Goal: Book appointment/travel/reservation

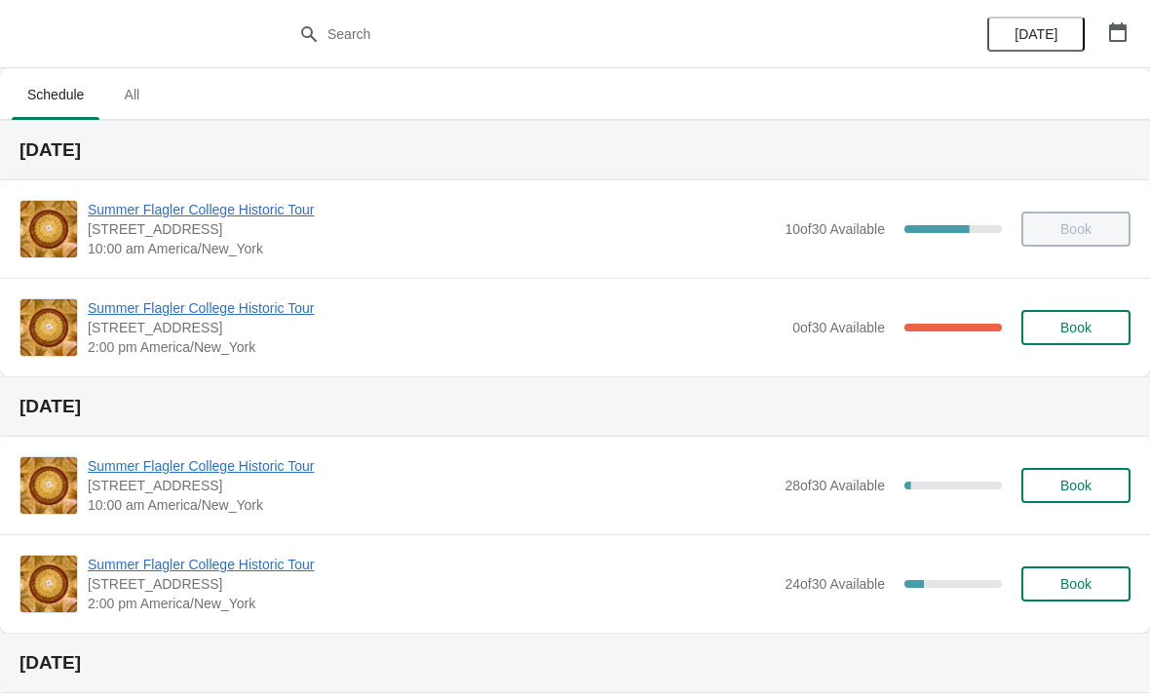
click at [112, 311] on span "Summer Flagler College Historic Tour" at bounding box center [435, 307] width 695 height 19
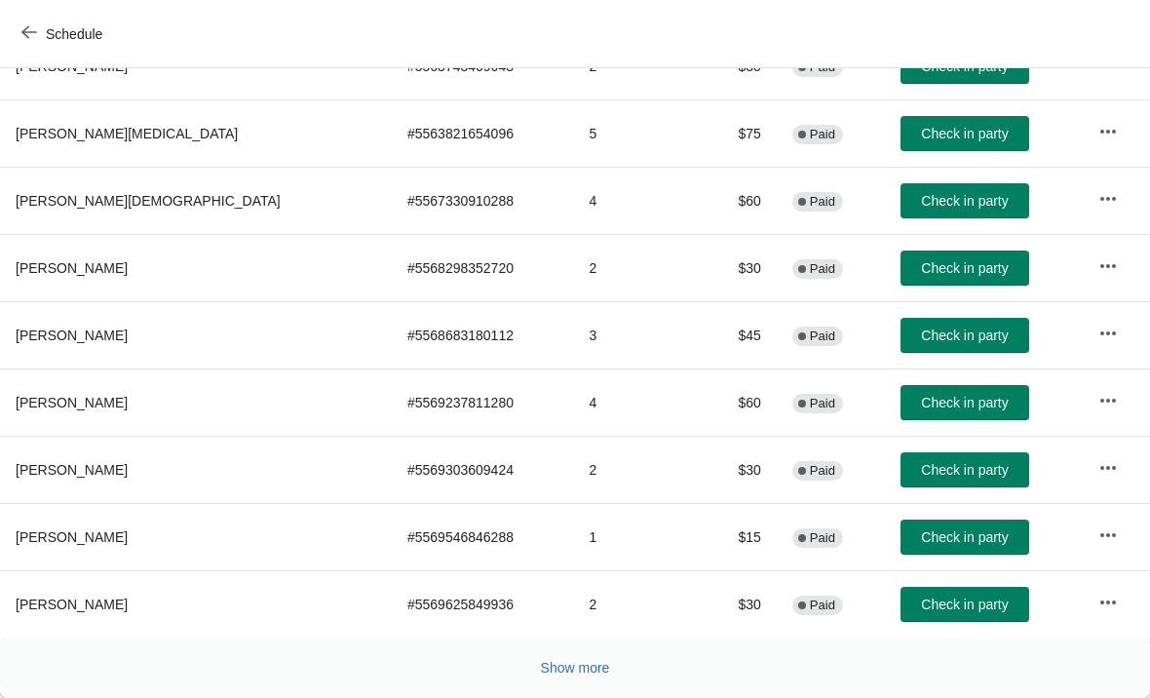
scroll to position [358, 0]
click at [901, 417] on button "Check in party" at bounding box center [964, 402] width 129 height 35
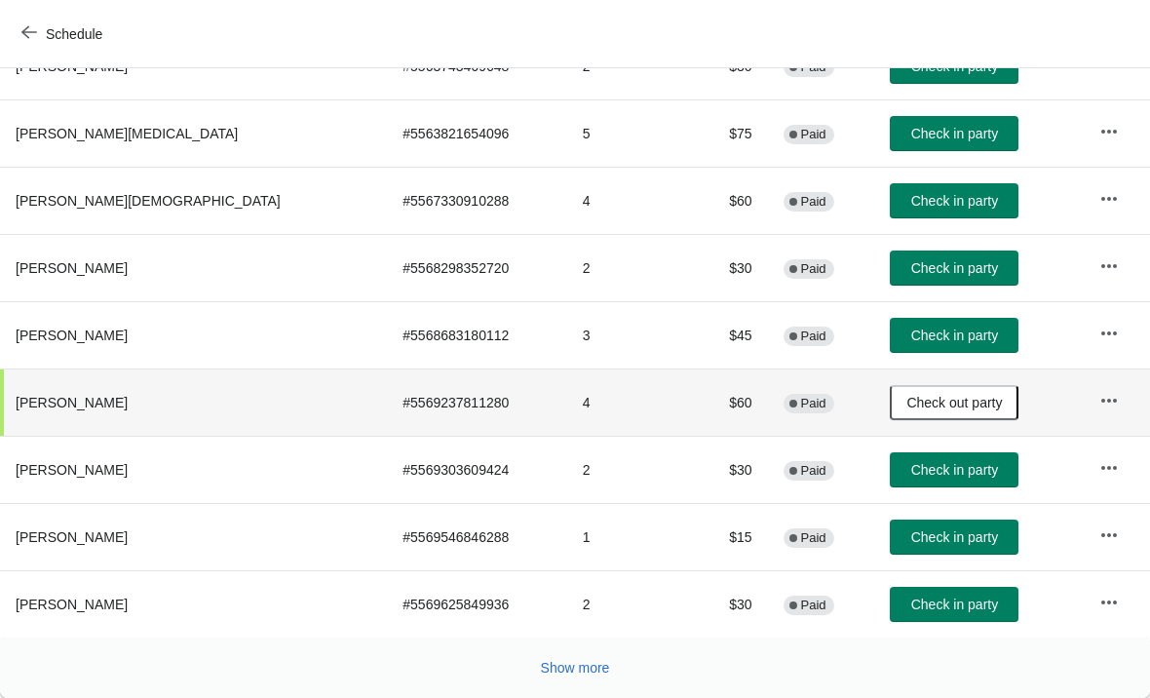
click at [563, 660] on span "Show more" at bounding box center [575, 668] width 69 height 16
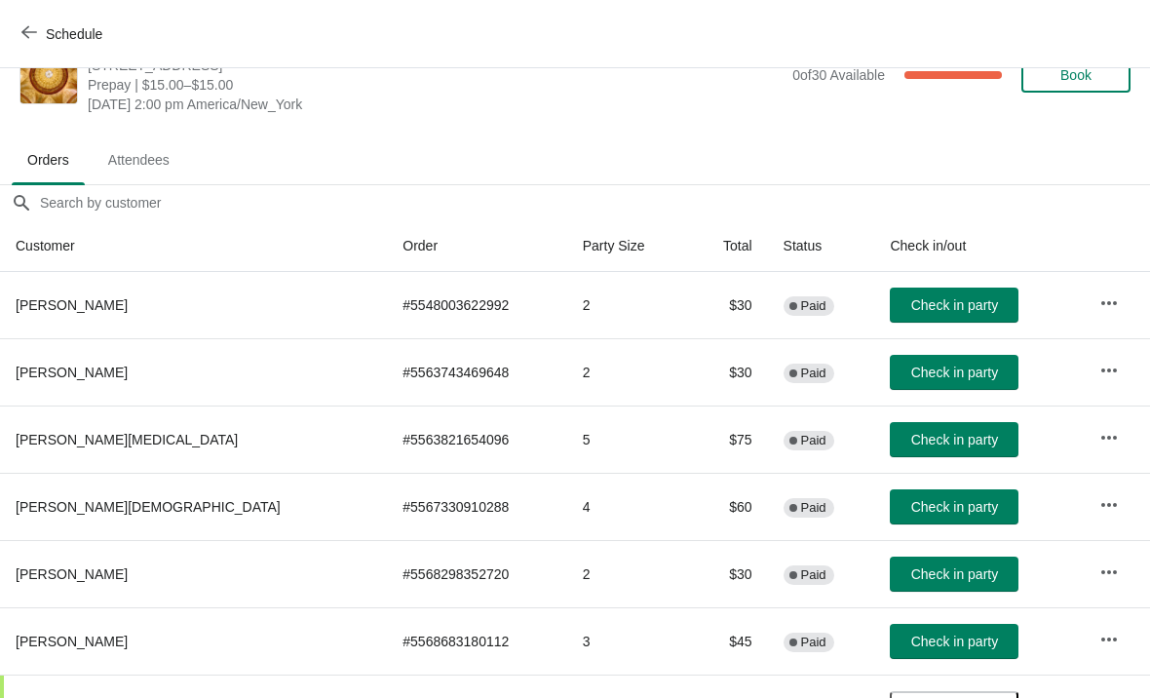
scroll to position [52, 0]
click at [920, 382] on button "Check in party" at bounding box center [954, 372] width 129 height 35
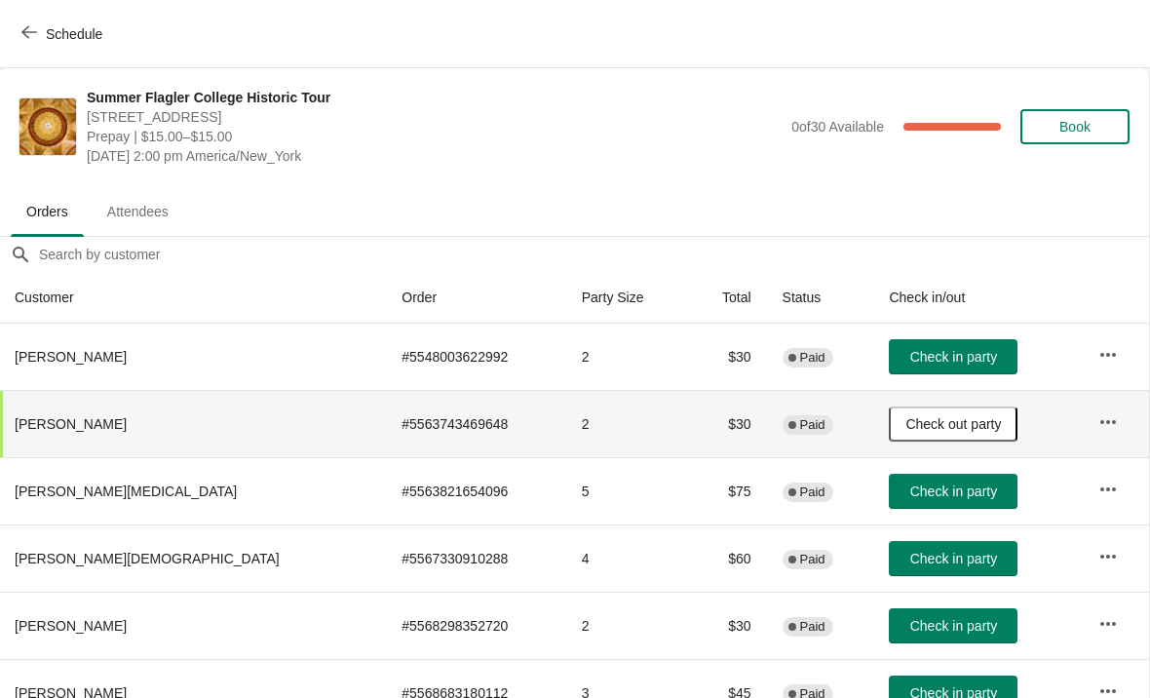
scroll to position [0, 1]
click at [1075, 130] on span "Book" at bounding box center [1074, 127] width 31 height 16
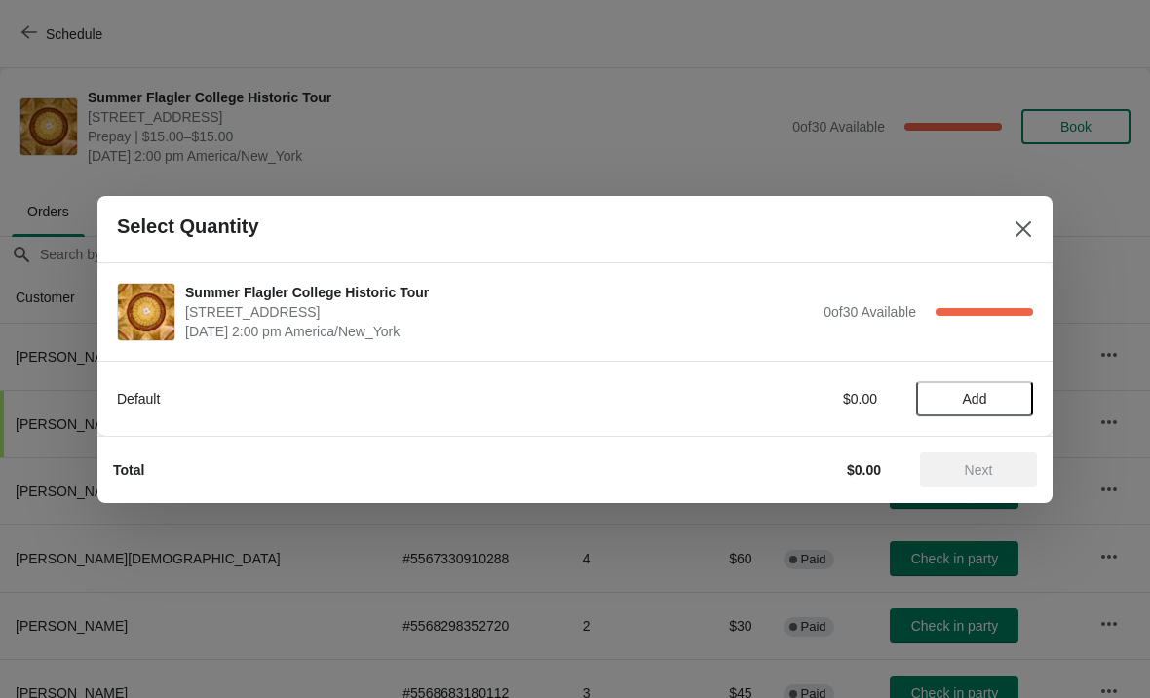
click at [978, 383] on button "Add" at bounding box center [974, 398] width 117 height 35
click at [1002, 396] on icon at bounding box center [1008, 398] width 20 height 20
click at [982, 453] on button "Next" at bounding box center [978, 469] width 117 height 35
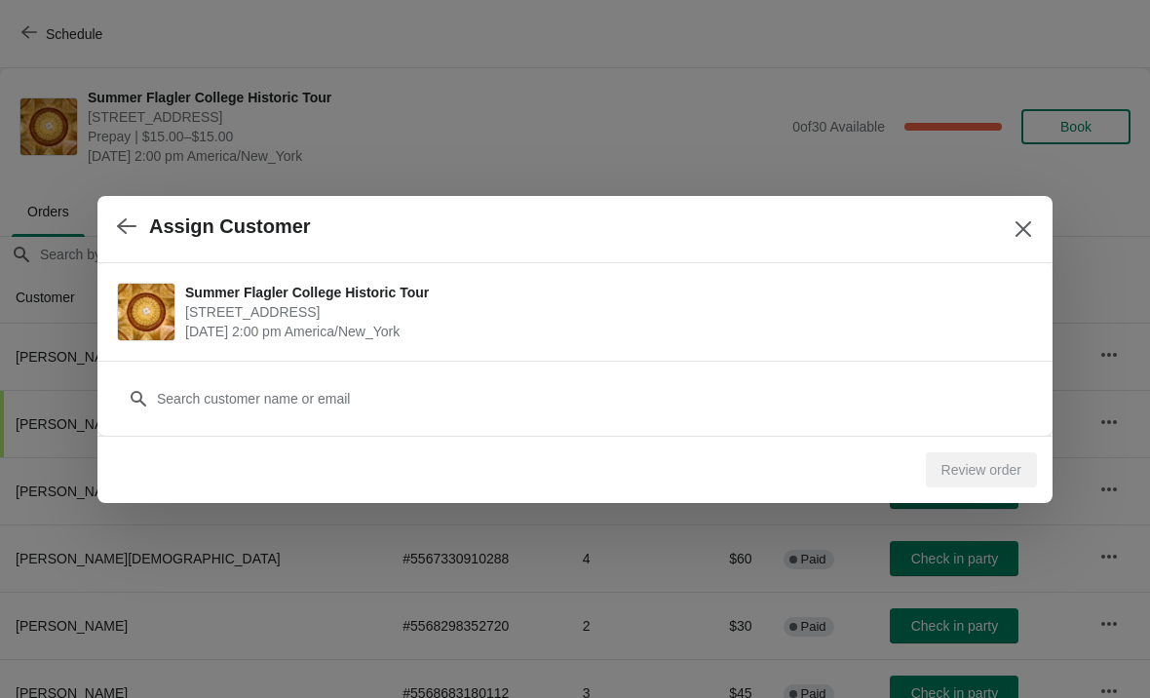
click at [516, 362] on div "Customer" at bounding box center [575, 388] width 916 height 55
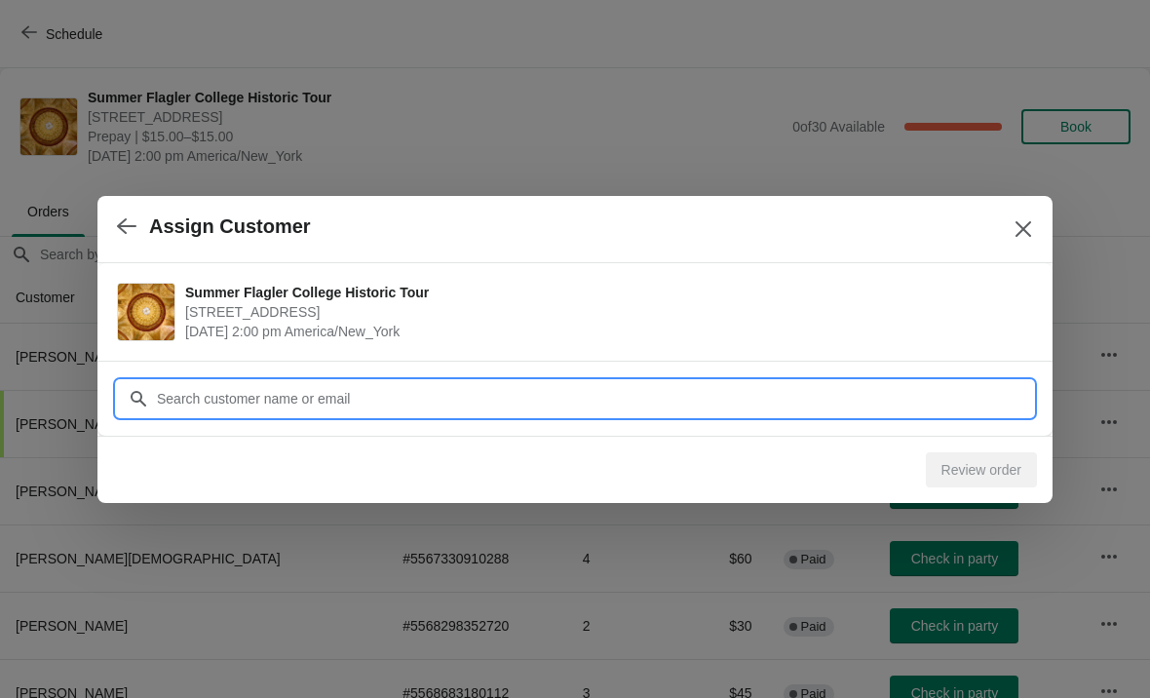
click at [591, 407] on input "Customer" at bounding box center [594, 398] width 877 height 35
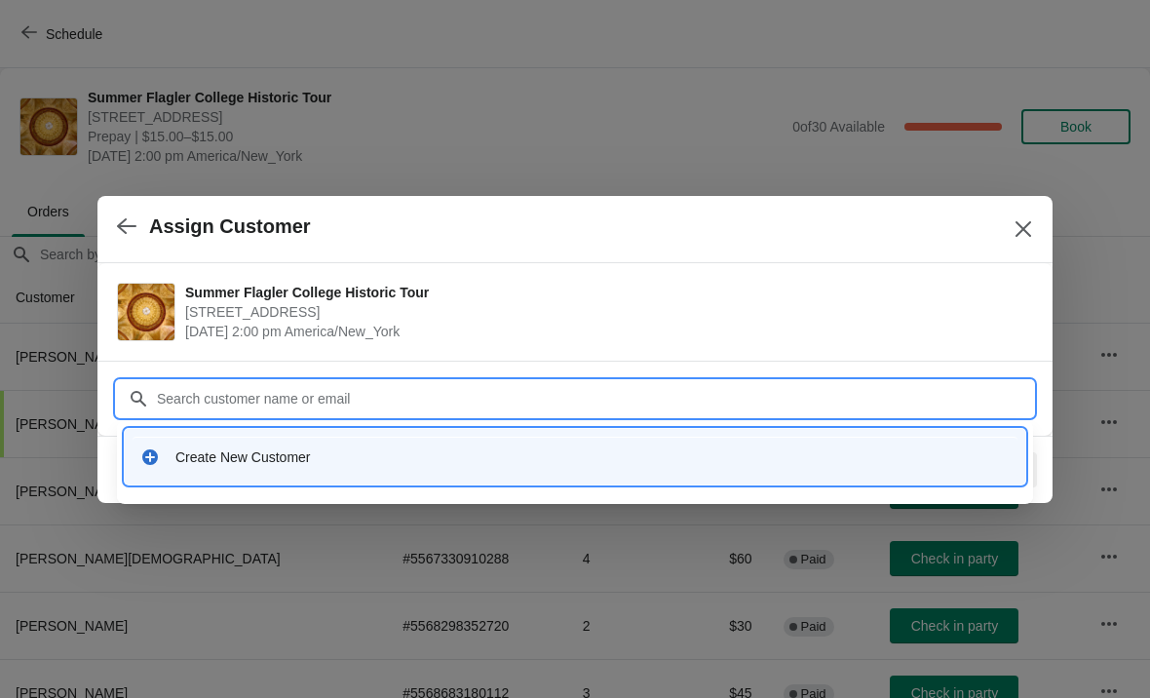
click at [215, 447] on div "Create New Customer" at bounding box center [592, 456] width 834 height 19
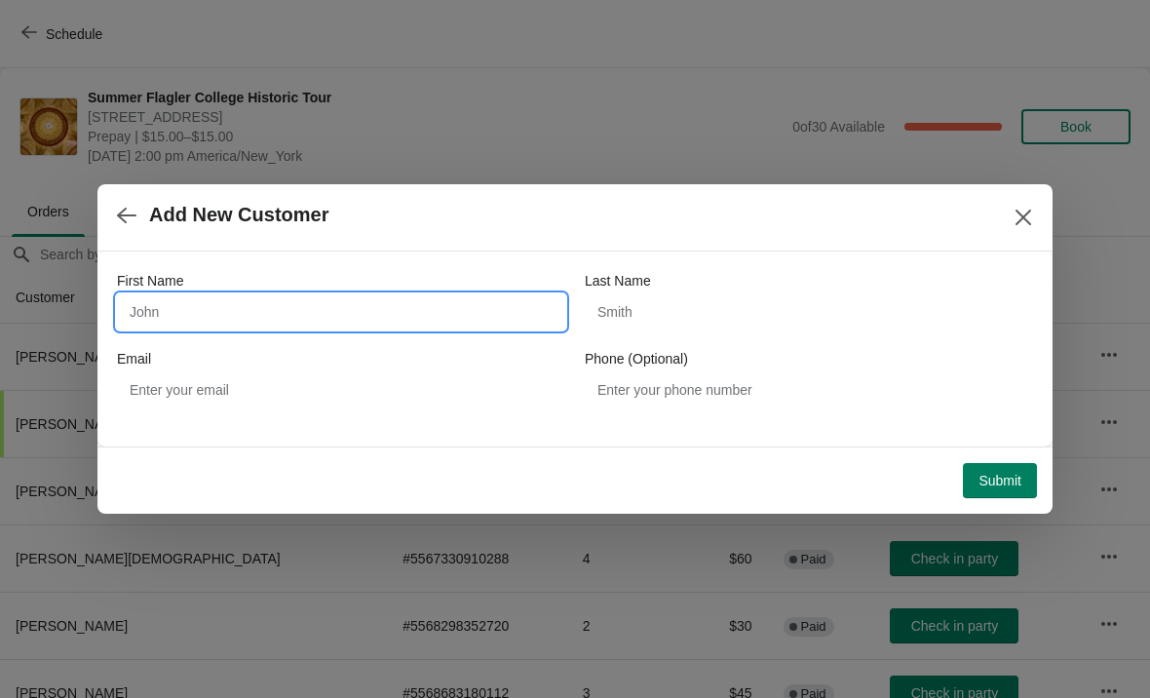
click at [176, 316] on input "First Name" at bounding box center [341, 311] width 448 height 35
type input "Jorge"
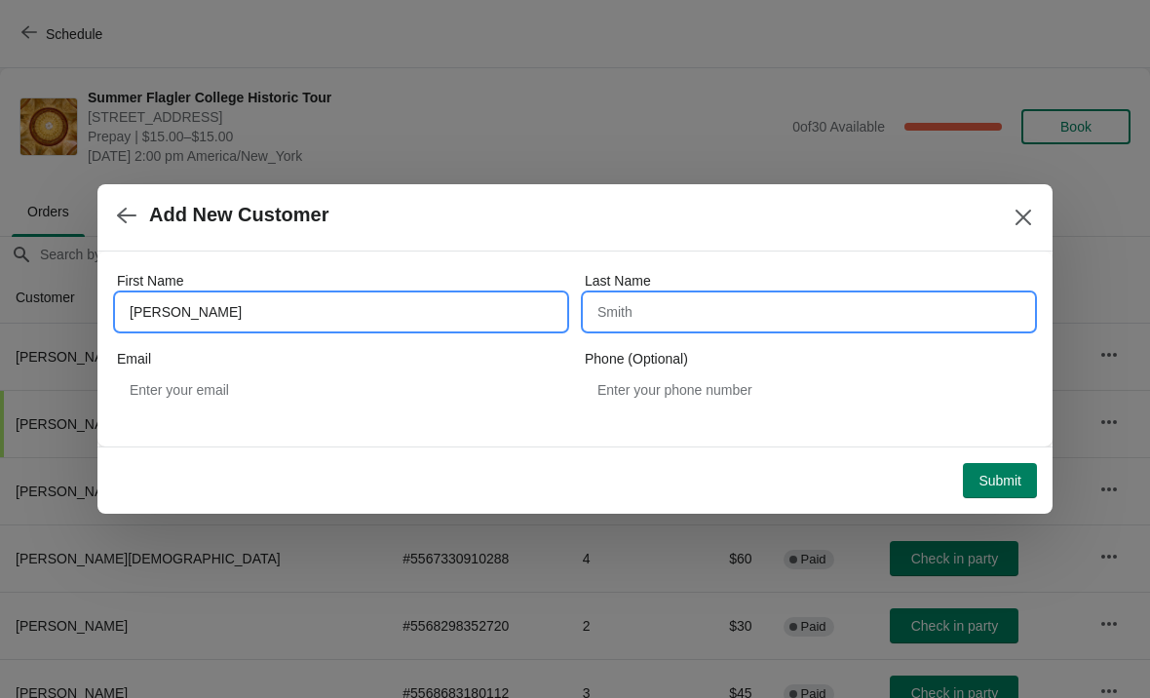
click at [696, 314] on input "Last Name" at bounding box center [809, 311] width 448 height 35
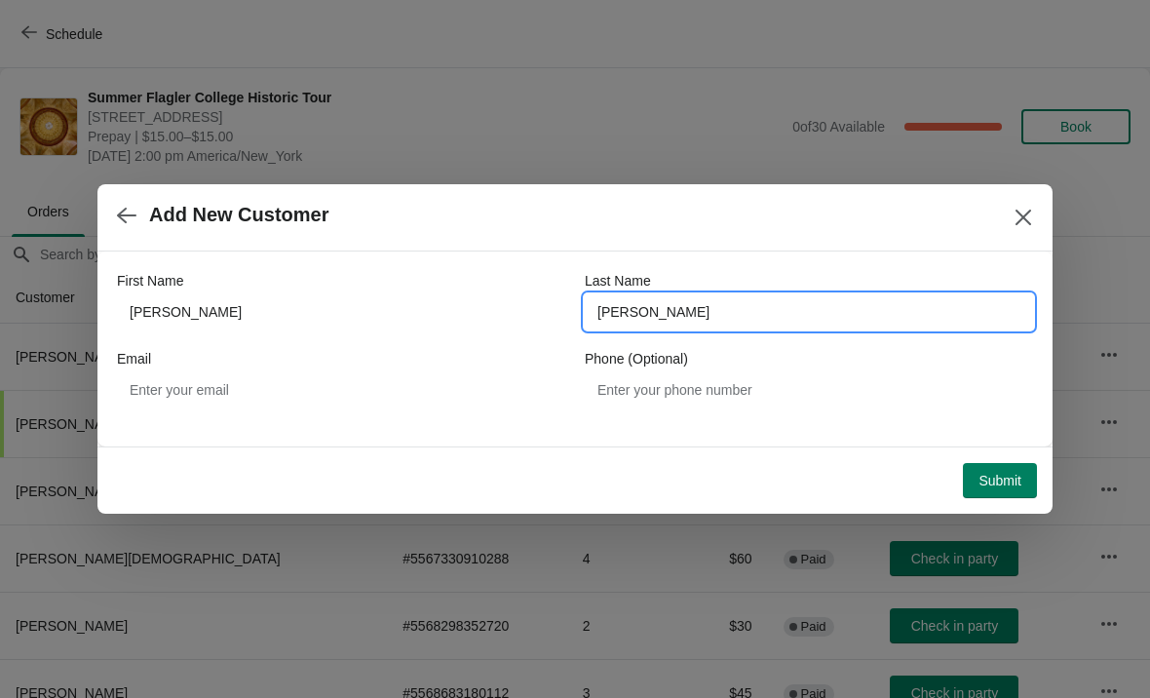
type input "Cardenas"
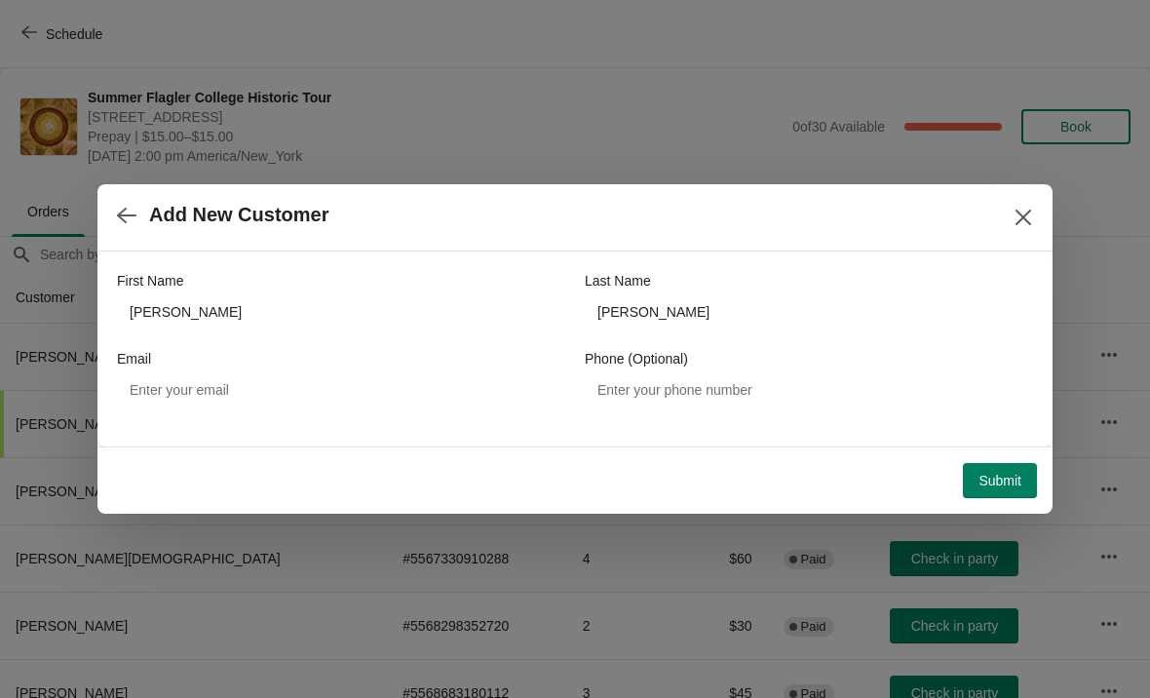
click at [996, 489] on button "Submit" at bounding box center [1000, 480] width 74 height 35
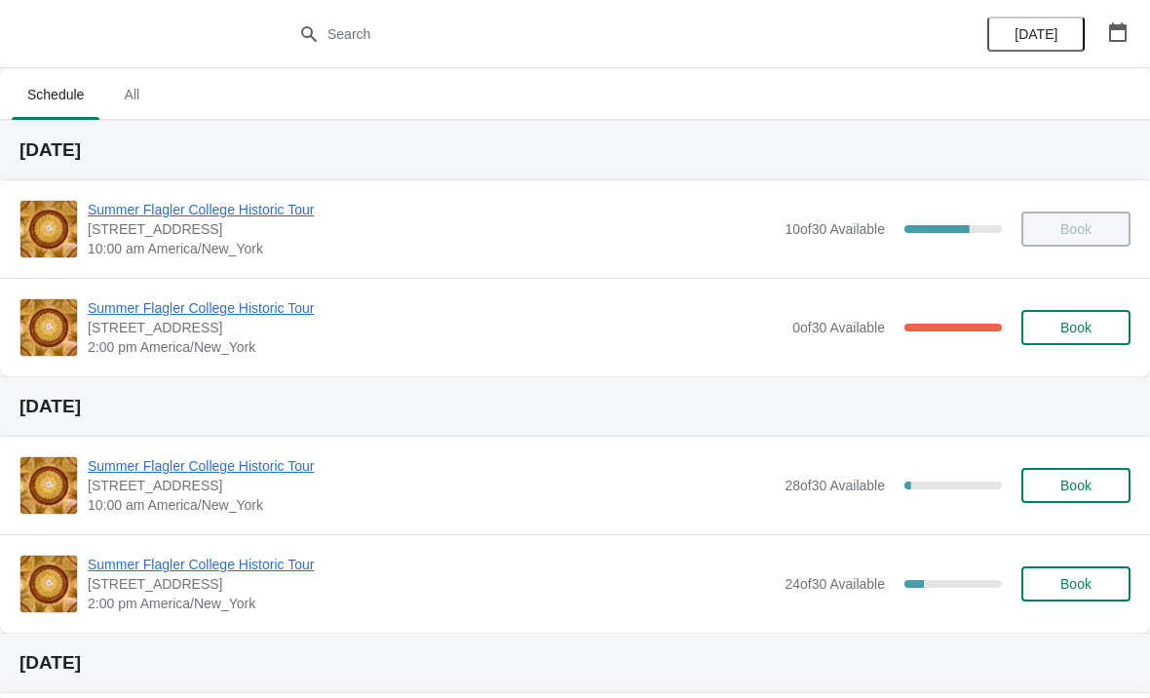
click at [311, 312] on span "Summer Flagler College Historic Tour" at bounding box center [435, 307] width 695 height 19
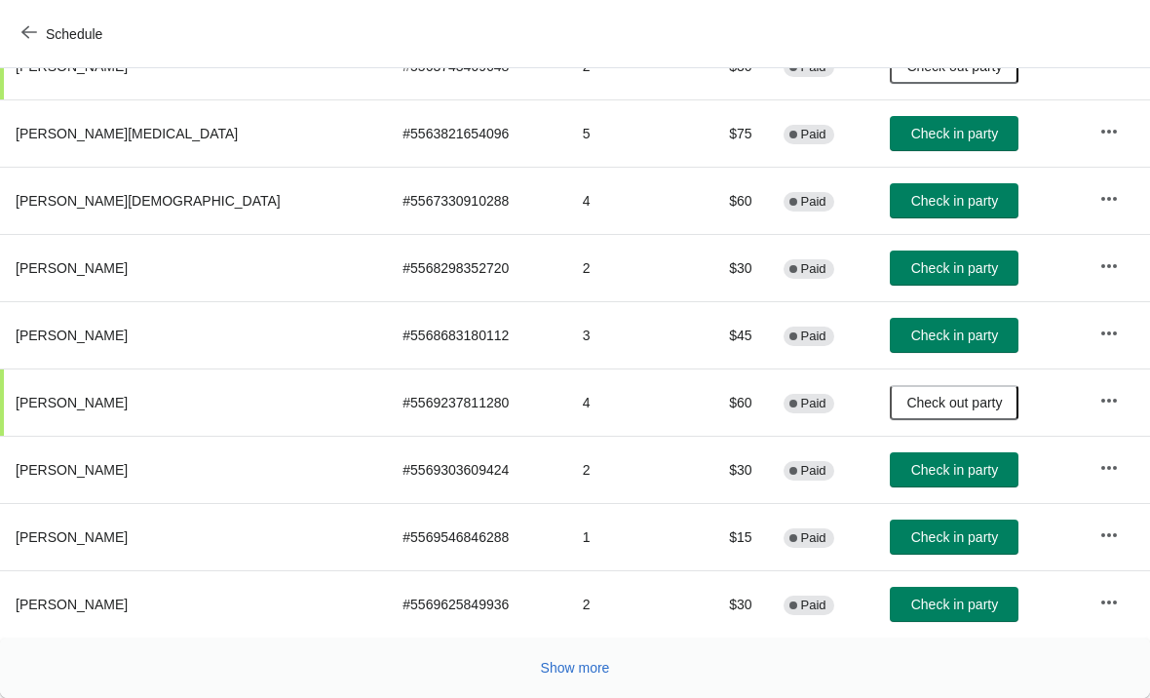
scroll to position [358, 0]
click at [599, 651] on button "Show more" at bounding box center [575, 667] width 85 height 35
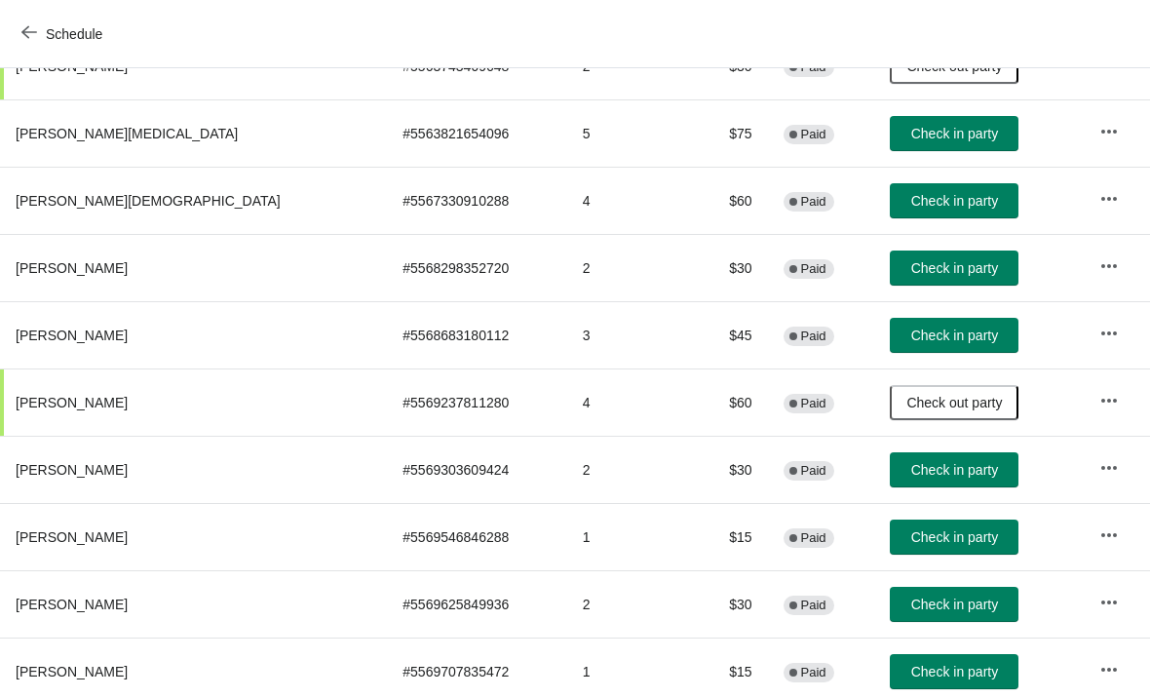
click at [584, 665] on td "1" at bounding box center [628, 670] width 122 height 67
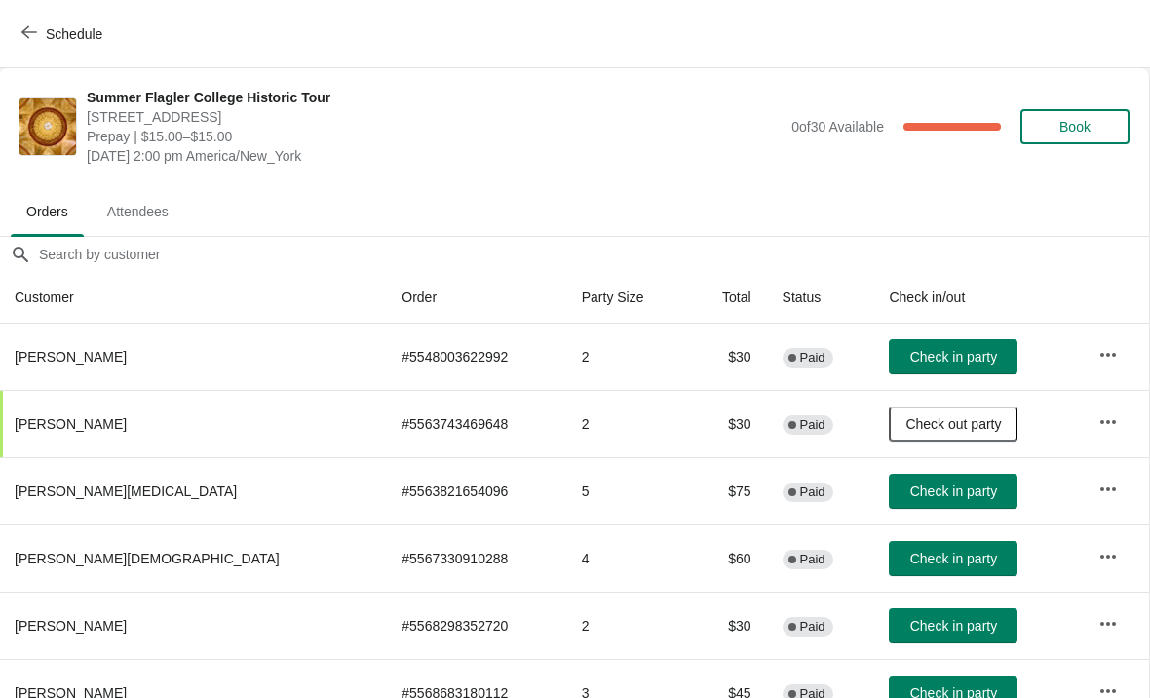
scroll to position [0, 1]
click at [1083, 103] on div "Summer Flagler College Historic Tour 74 King Street, St. Augustine, FL, USA Pre…" at bounding box center [608, 127] width 1043 height 78
click at [1070, 133] on span "Book" at bounding box center [1074, 127] width 31 height 16
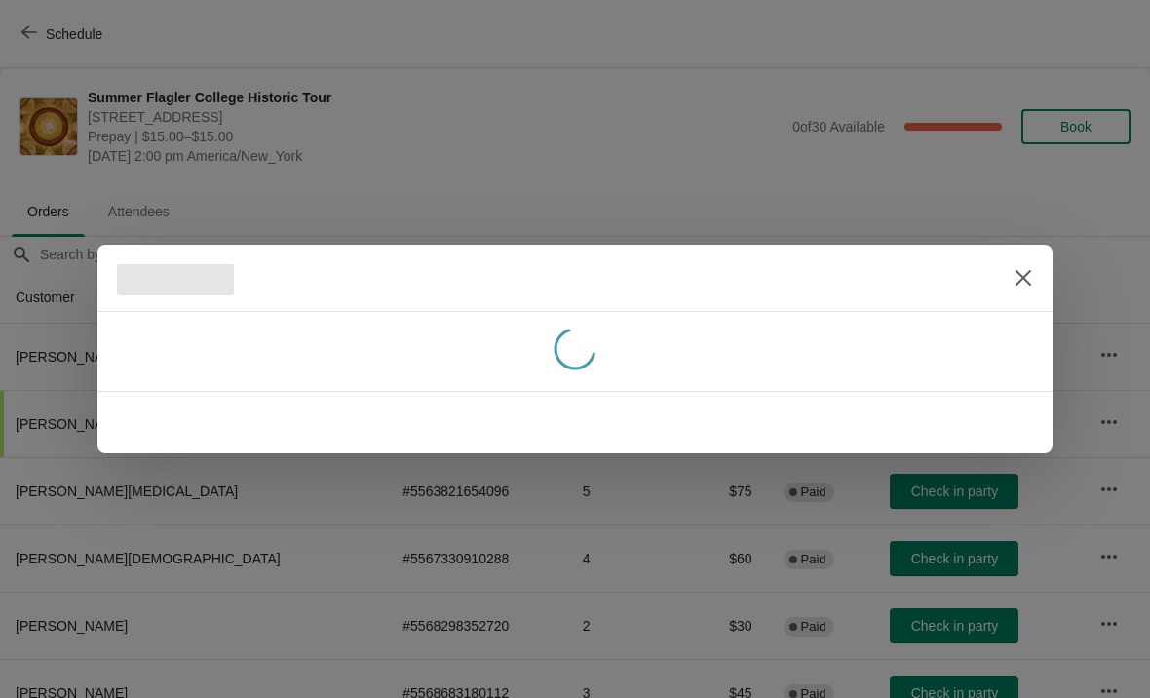
scroll to position [0, 0]
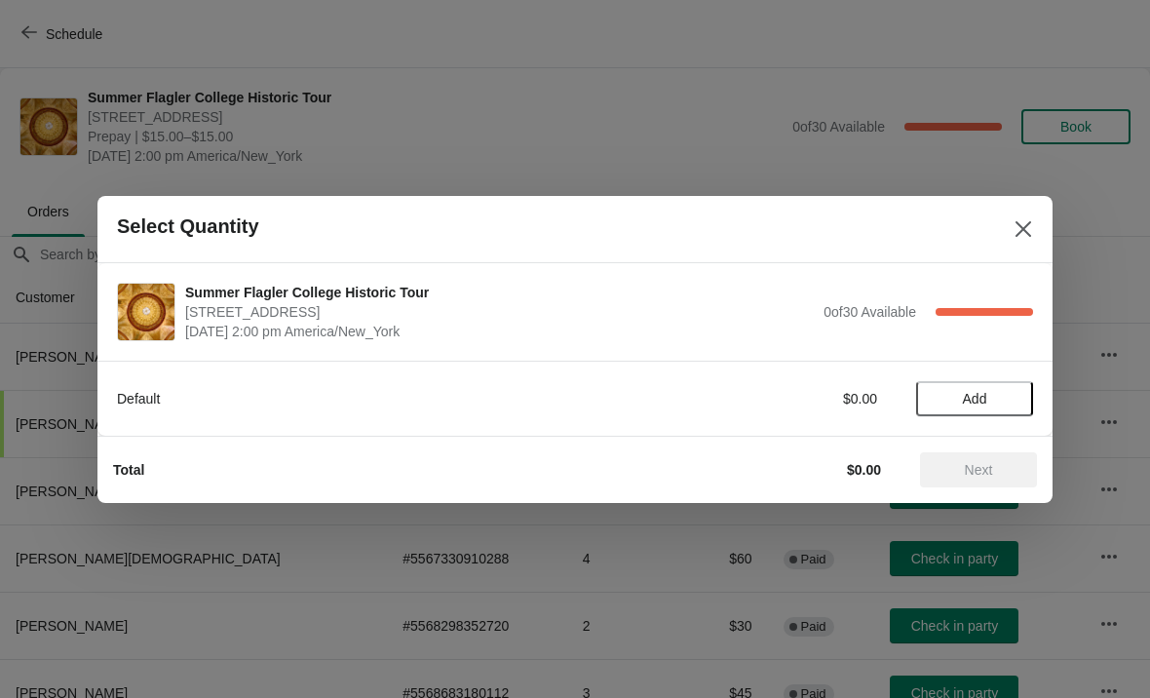
click at [964, 412] on button "Add" at bounding box center [974, 398] width 117 height 35
click at [1011, 405] on icon at bounding box center [1008, 398] width 20 height 20
click at [1000, 443] on div "Total $30.00 Next" at bounding box center [566, 462] width 939 height 51
click at [953, 484] on button "Next" at bounding box center [978, 469] width 117 height 35
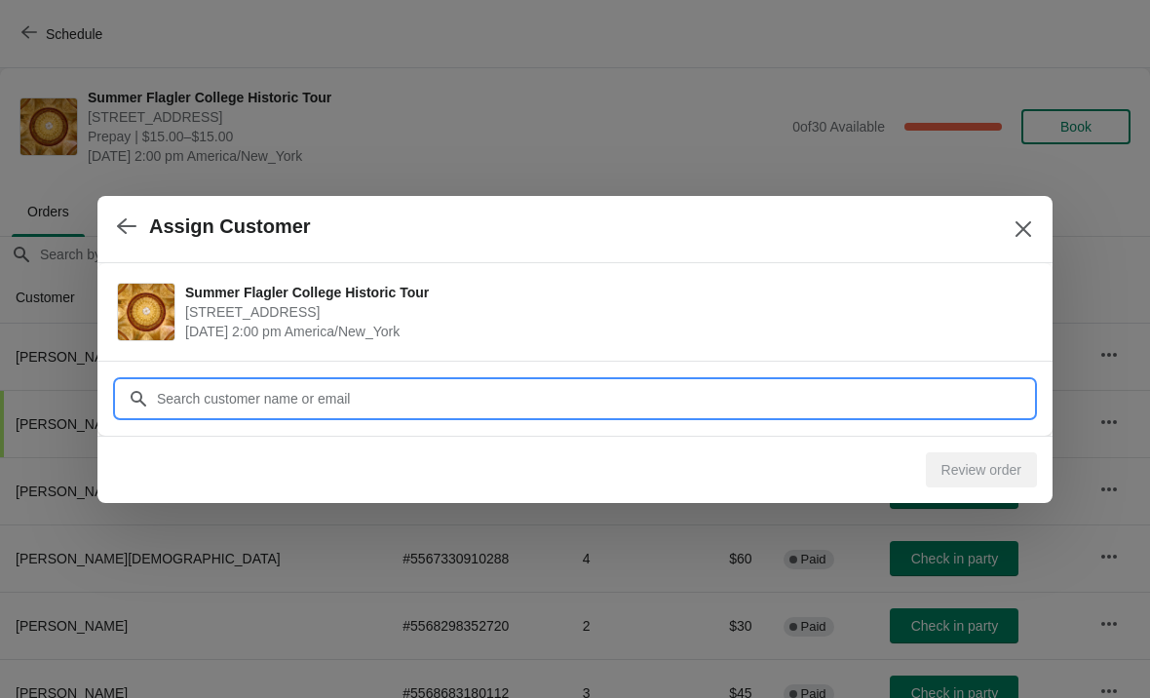
click at [467, 381] on input "Customer" at bounding box center [594, 398] width 877 height 35
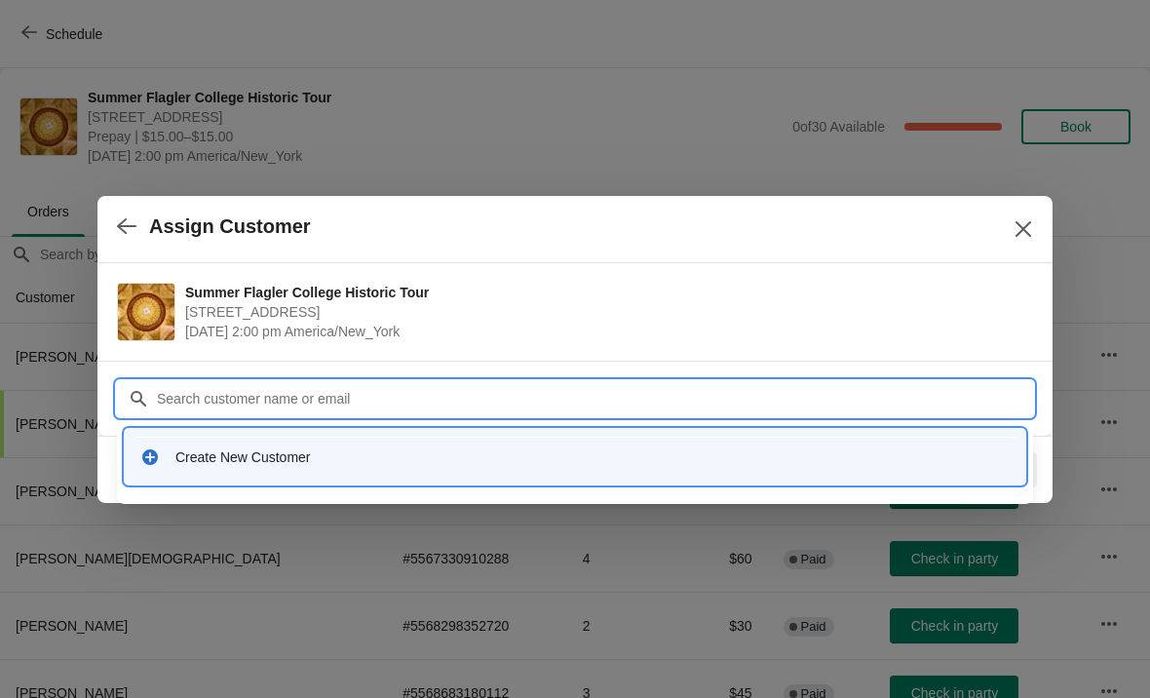
click at [205, 444] on div "Create New Customer" at bounding box center [575, 457] width 885 height 40
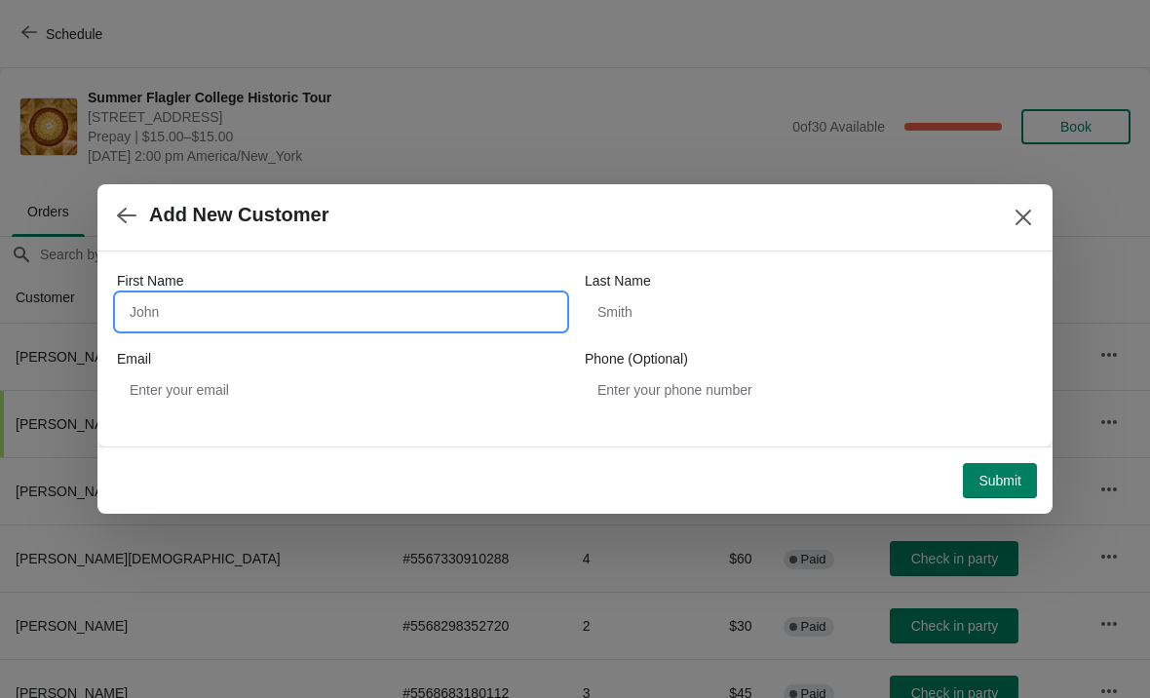
click at [169, 316] on input "First Name" at bounding box center [341, 311] width 448 height 35
type input "Jane"
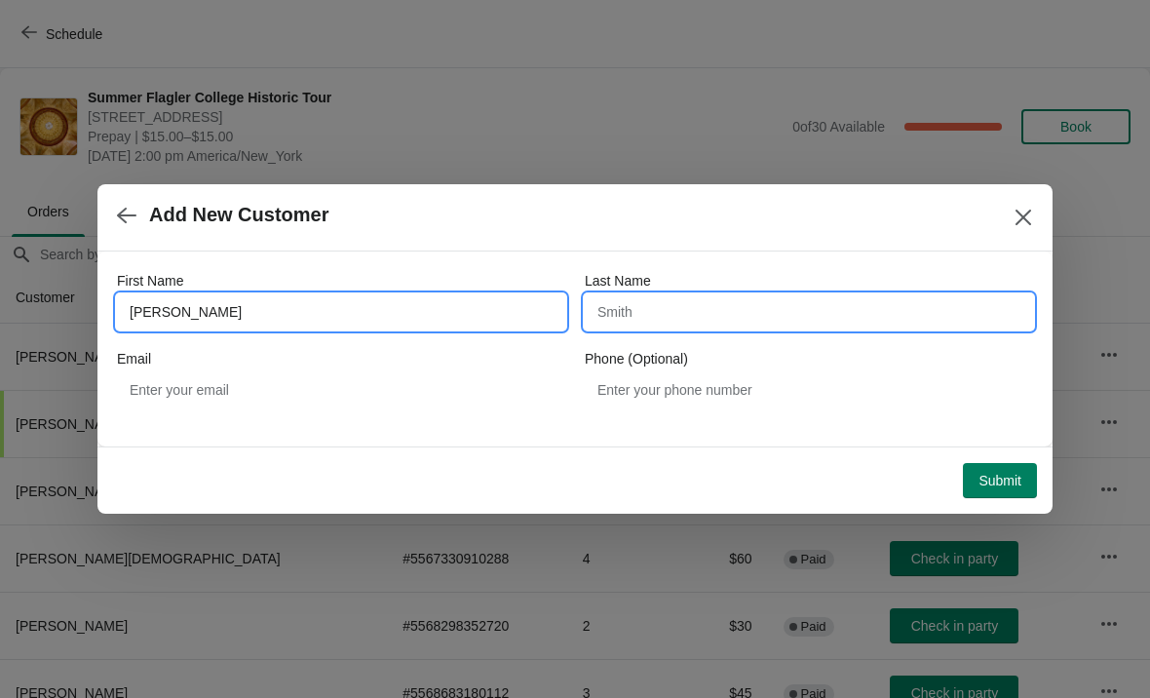
click at [724, 324] on input "Last Name" at bounding box center [809, 311] width 448 height 35
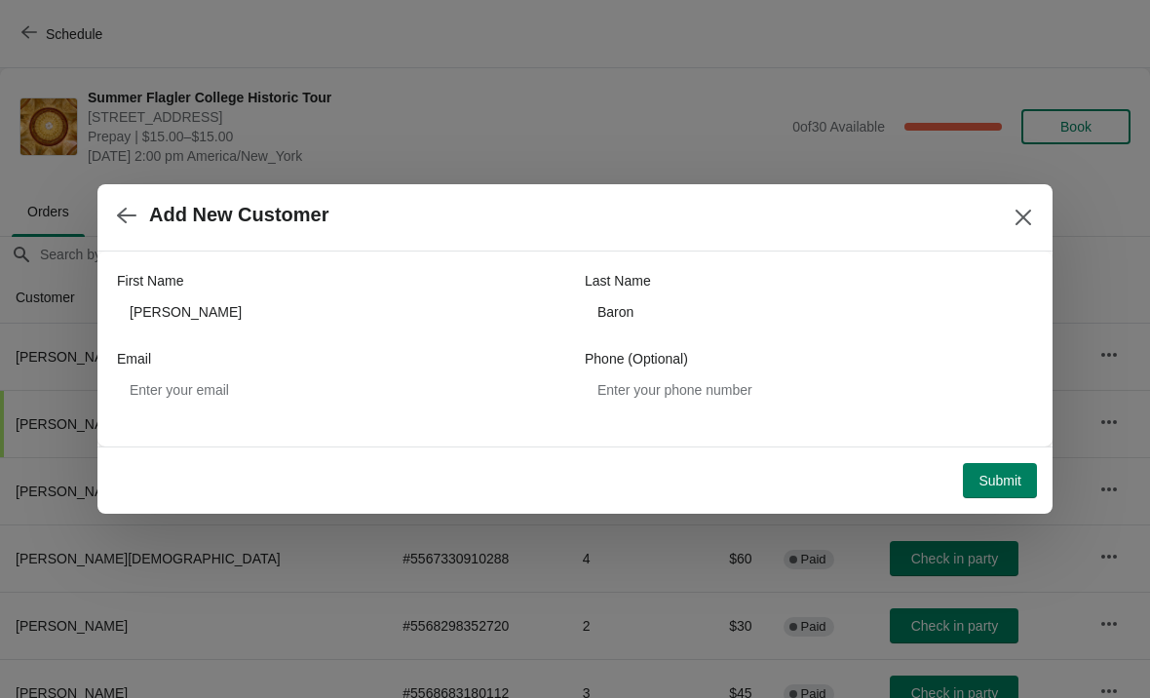
click at [612, 280] on label "Last Name" at bounding box center [618, 280] width 66 height 19
click at [612, 294] on input "Baron" at bounding box center [809, 311] width 448 height 35
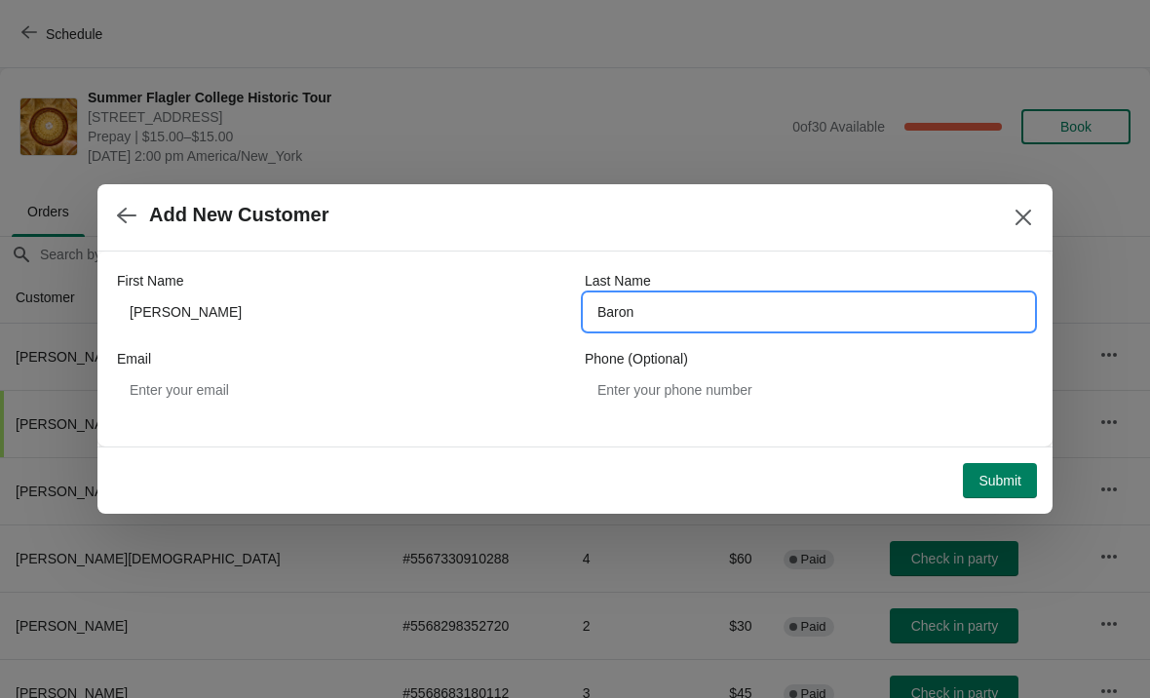
type input "Baron"
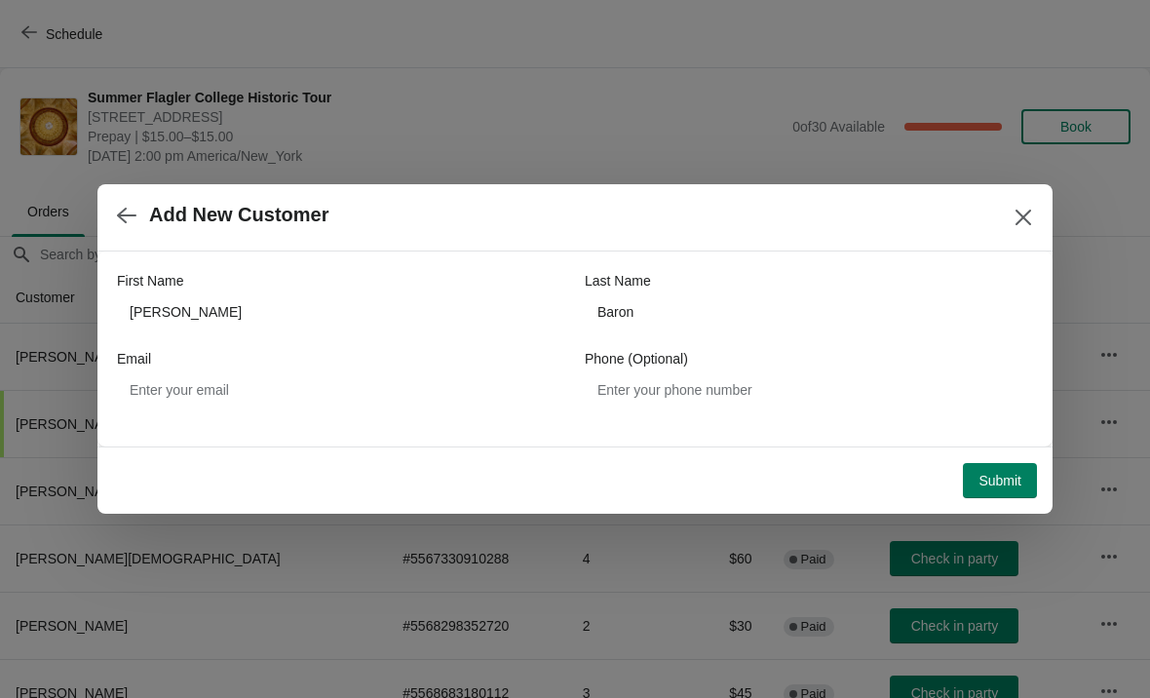
click at [1000, 474] on span "Submit" at bounding box center [999, 481] width 43 height 16
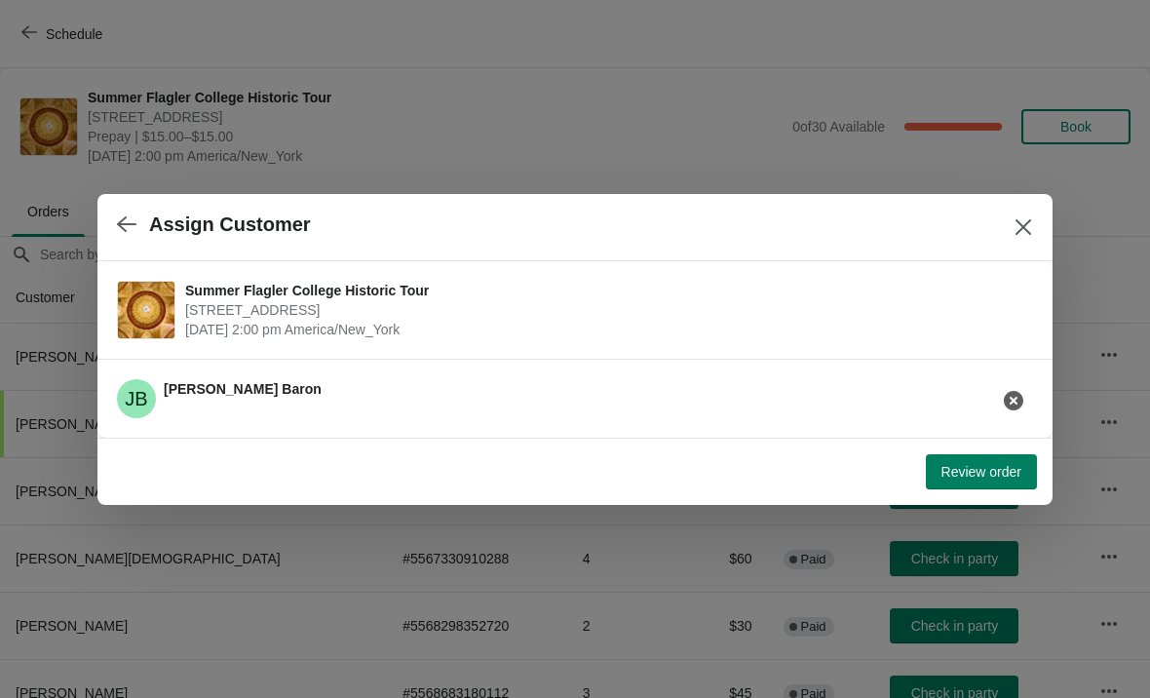
click at [982, 484] on button "Review order" at bounding box center [981, 471] width 111 height 35
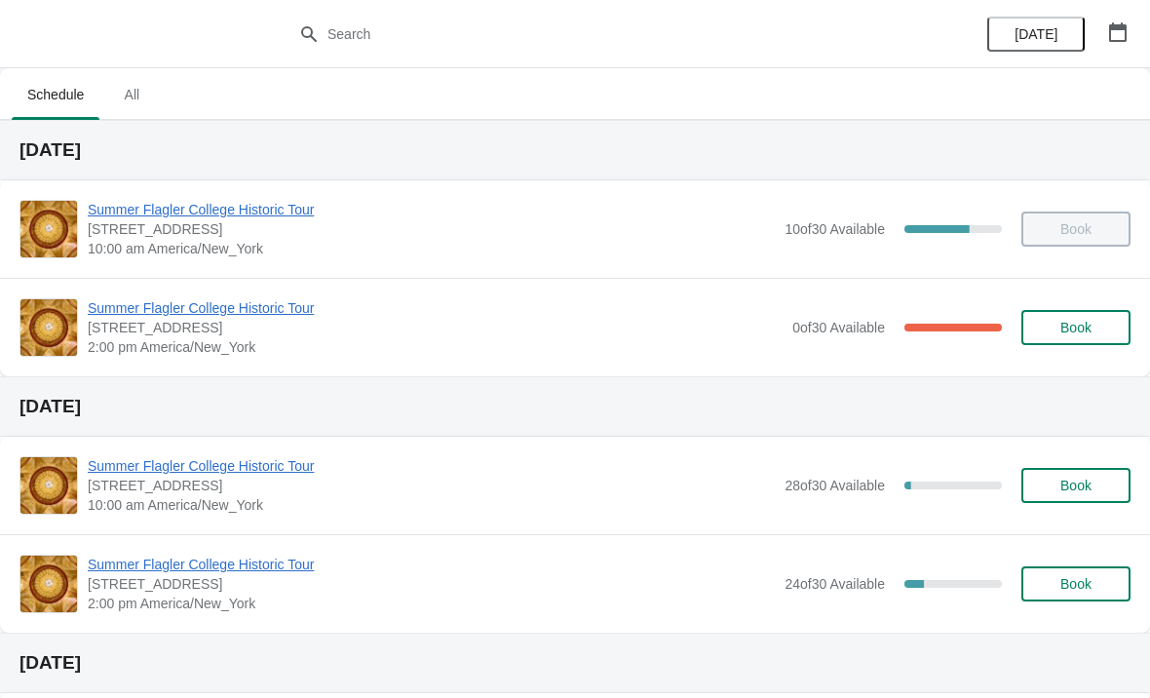
click at [186, 329] on span "[STREET_ADDRESS]" at bounding box center [435, 327] width 695 height 19
click at [178, 317] on span "Summer Flagler College Historic Tour" at bounding box center [435, 307] width 695 height 19
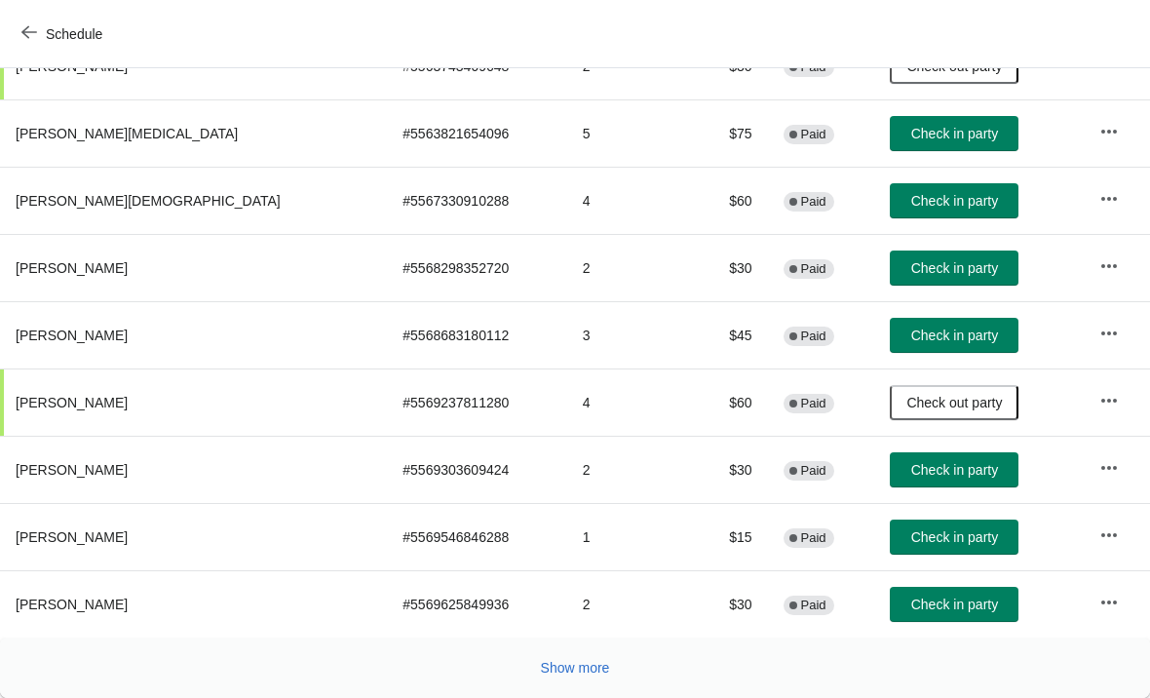
scroll to position [358, 0]
click at [584, 658] on button "Show more" at bounding box center [575, 667] width 85 height 35
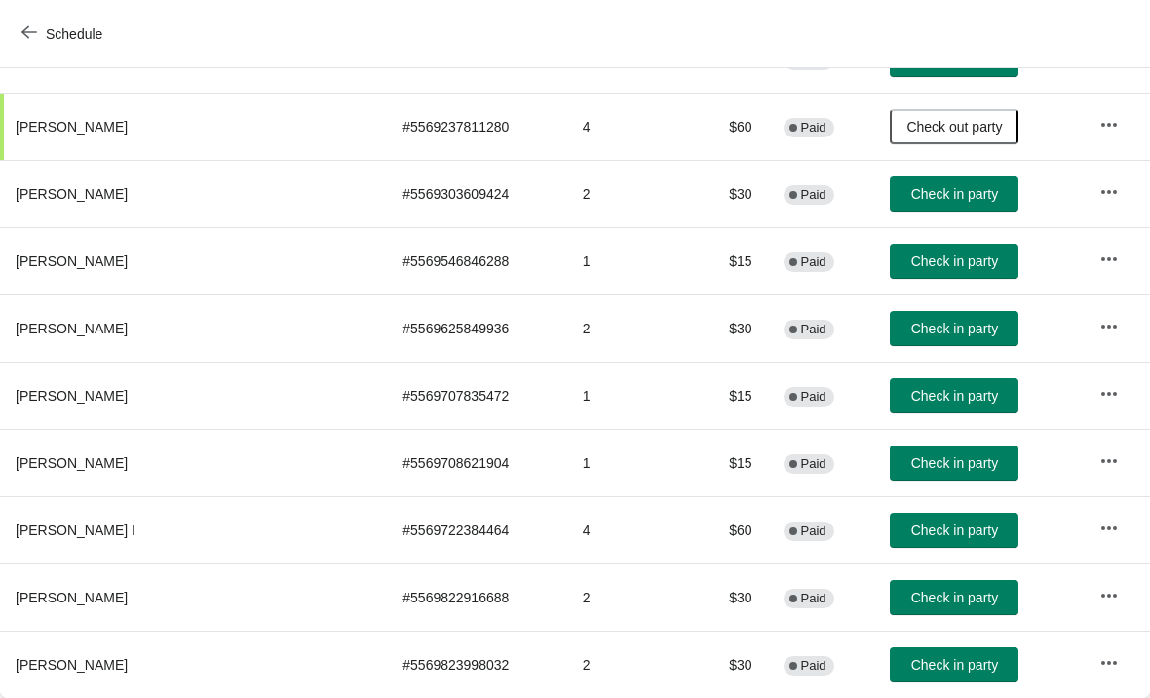
scroll to position [633, 0]
click at [909, 649] on button "Check in party" at bounding box center [954, 664] width 129 height 35
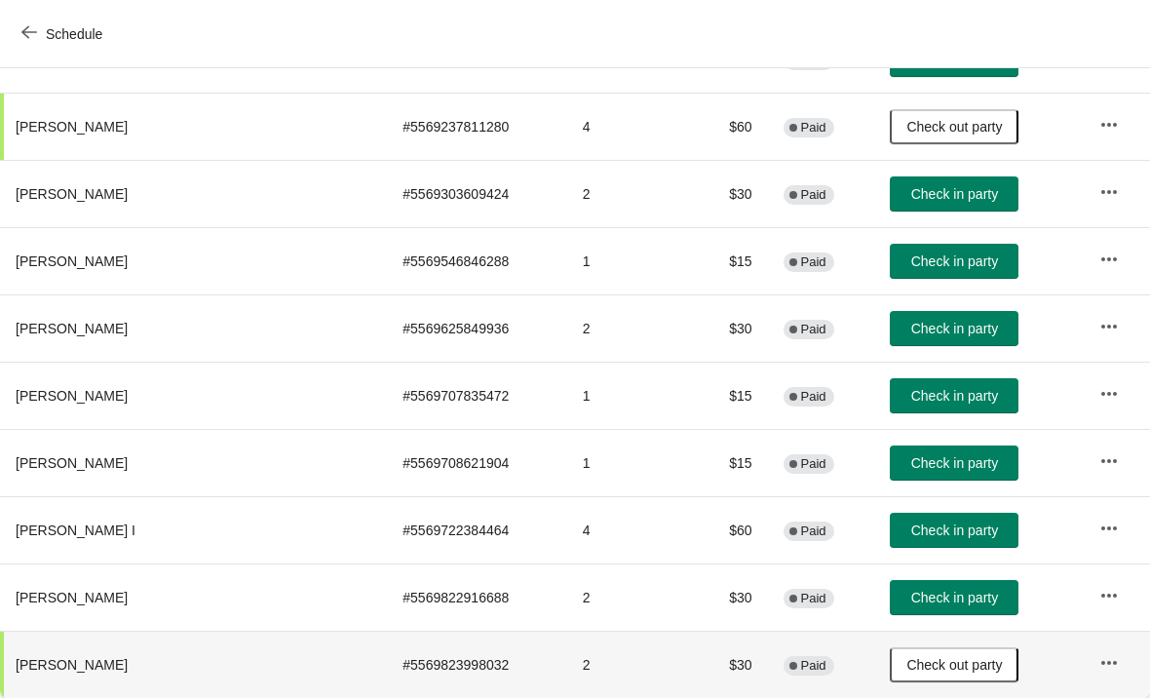
click at [916, 589] on span "Check in party" at bounding box center [954, 597] width 87 height 16
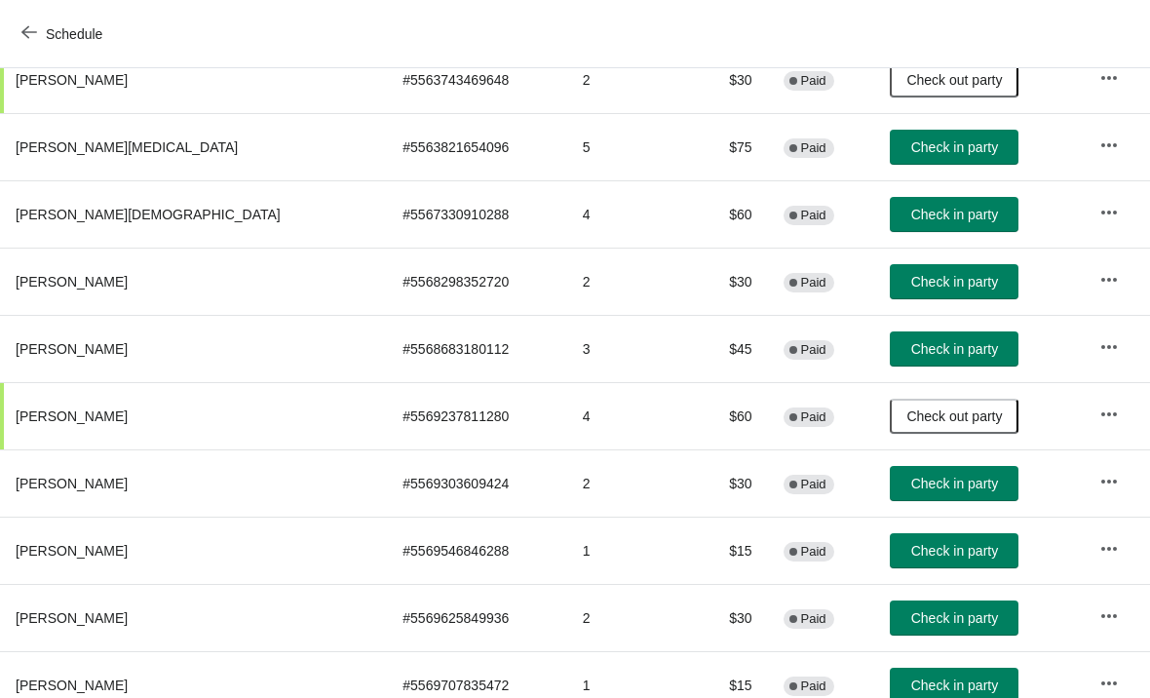
scroll to position [342, 0]
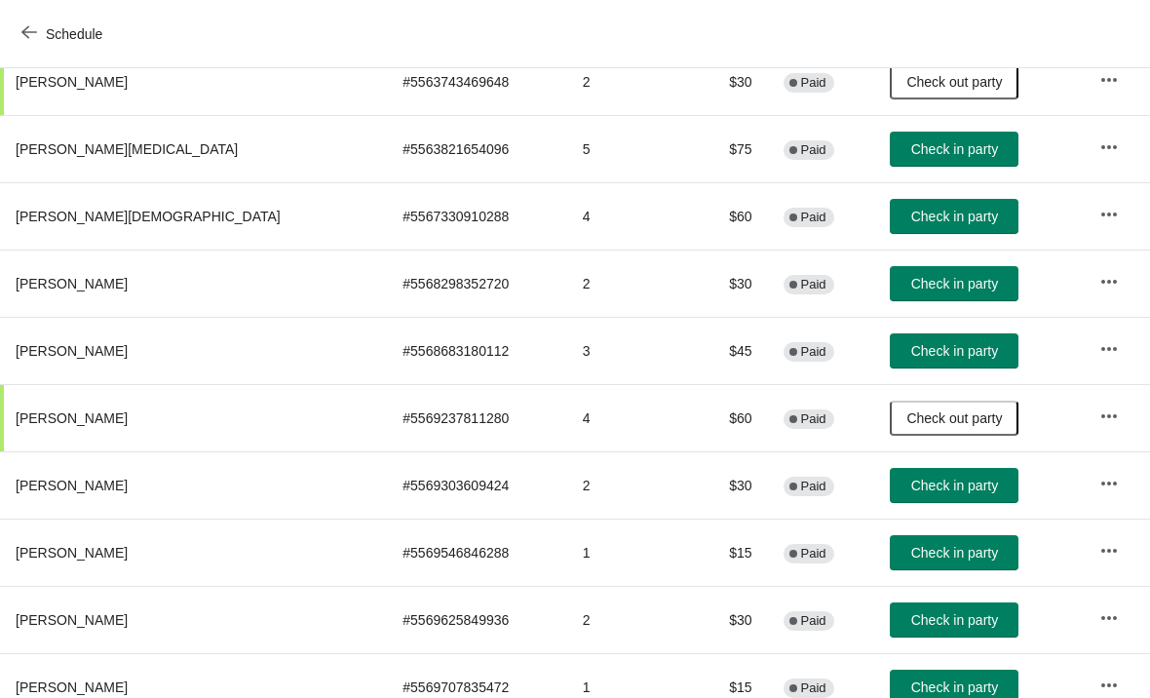
click at [911, 223] on span "Check in party" at bounding box center [954, 217] width 87 height 16
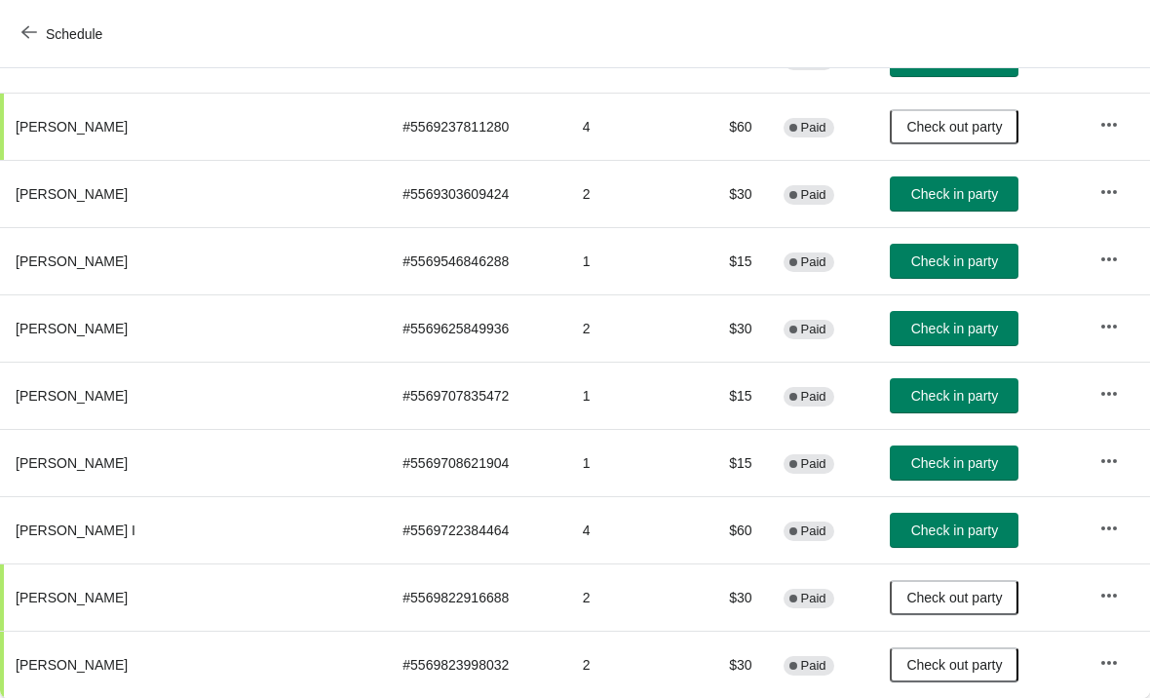
scroll to position [633, 0]
click at [911, 321] on span "Check in party" at bounding box center [954, 329] width 87 height 16
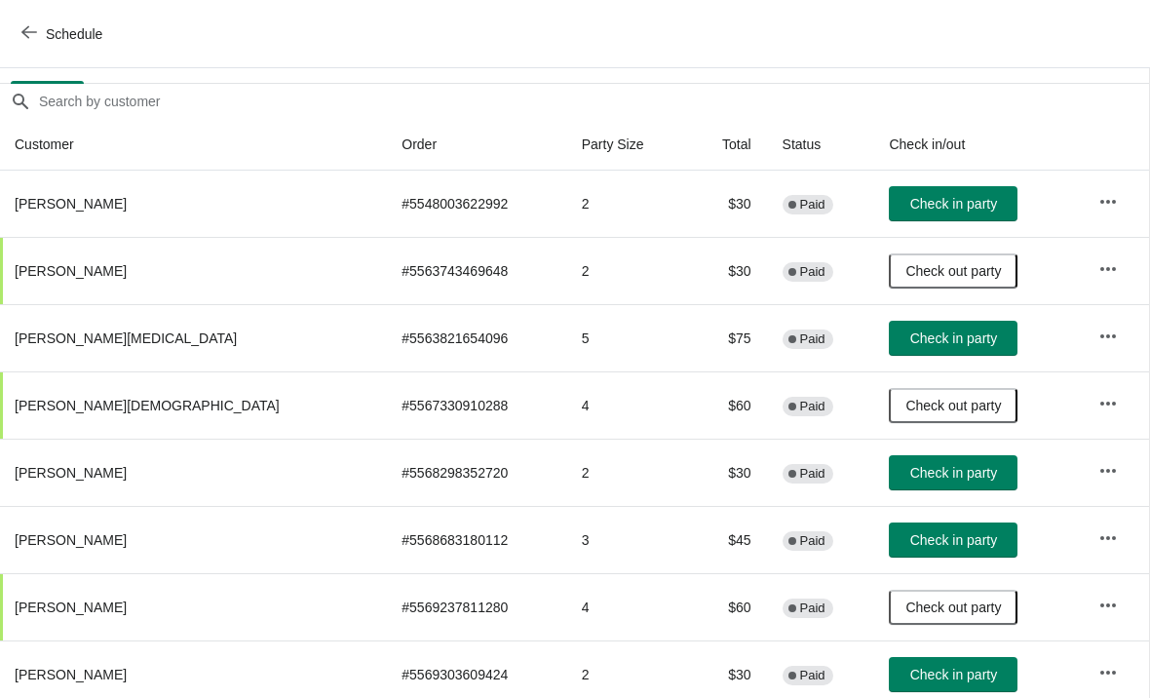
scroll to position [152, 1]
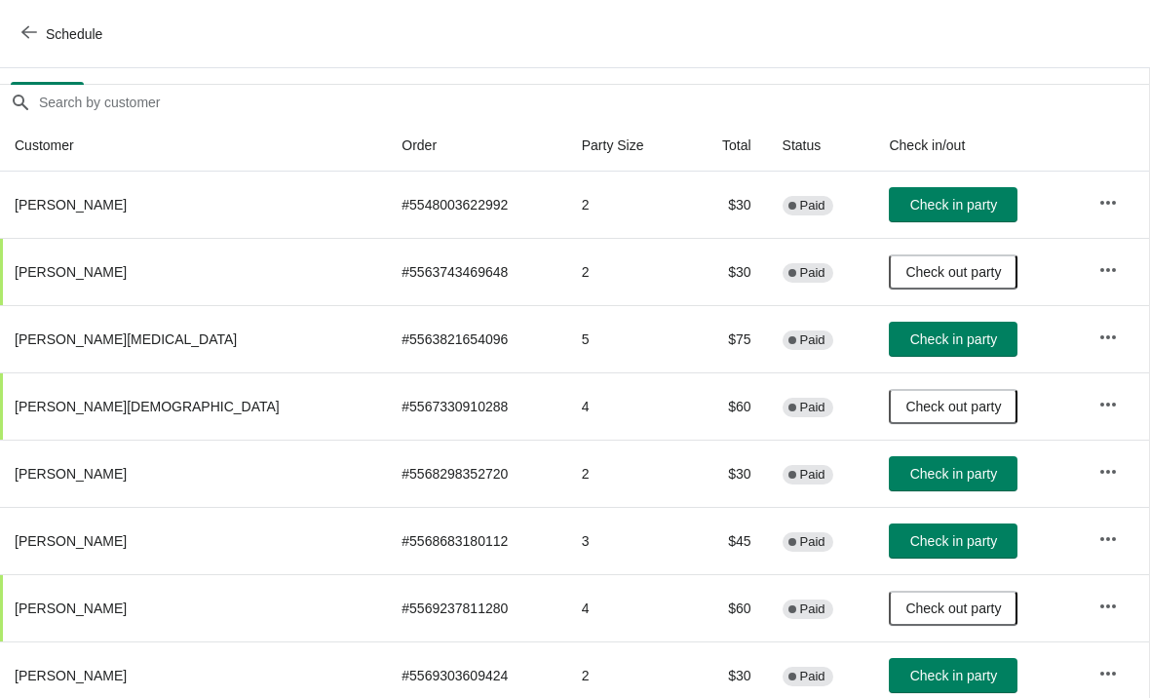
click at [35, 48] on button "Schedule" at bounding box center [64, 34] width 108 height 35
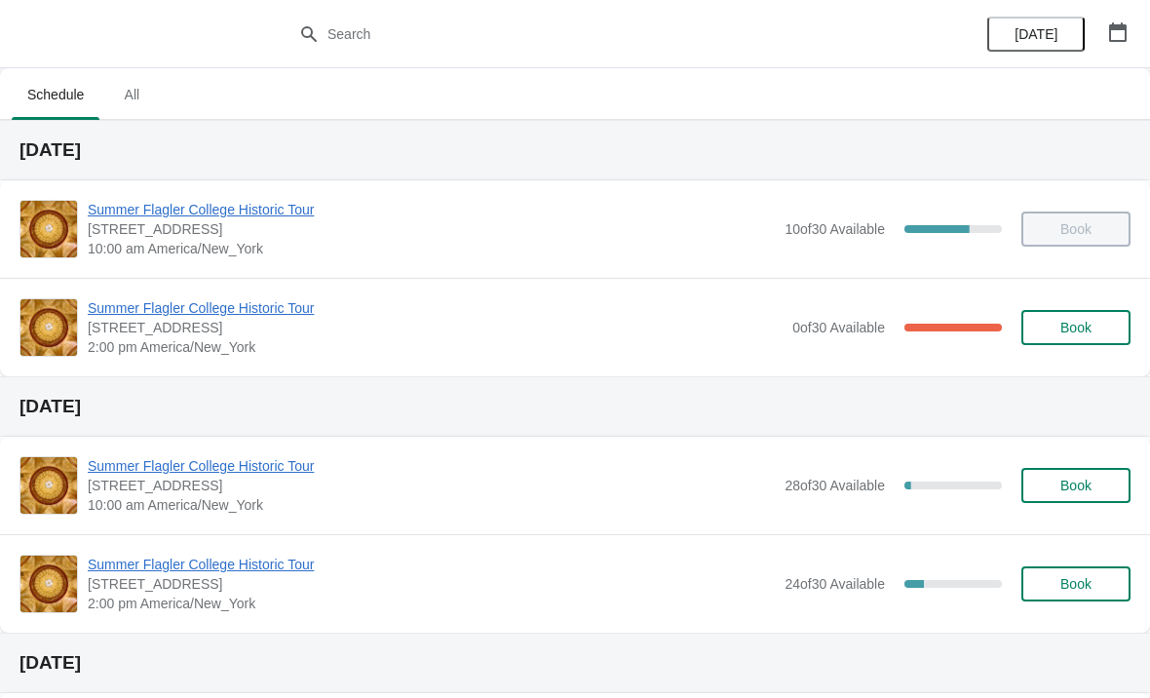
click at [172, 214] on span "Summer Flagler College Historic Tour" at bounding box center [431, 209] width 687 height 19
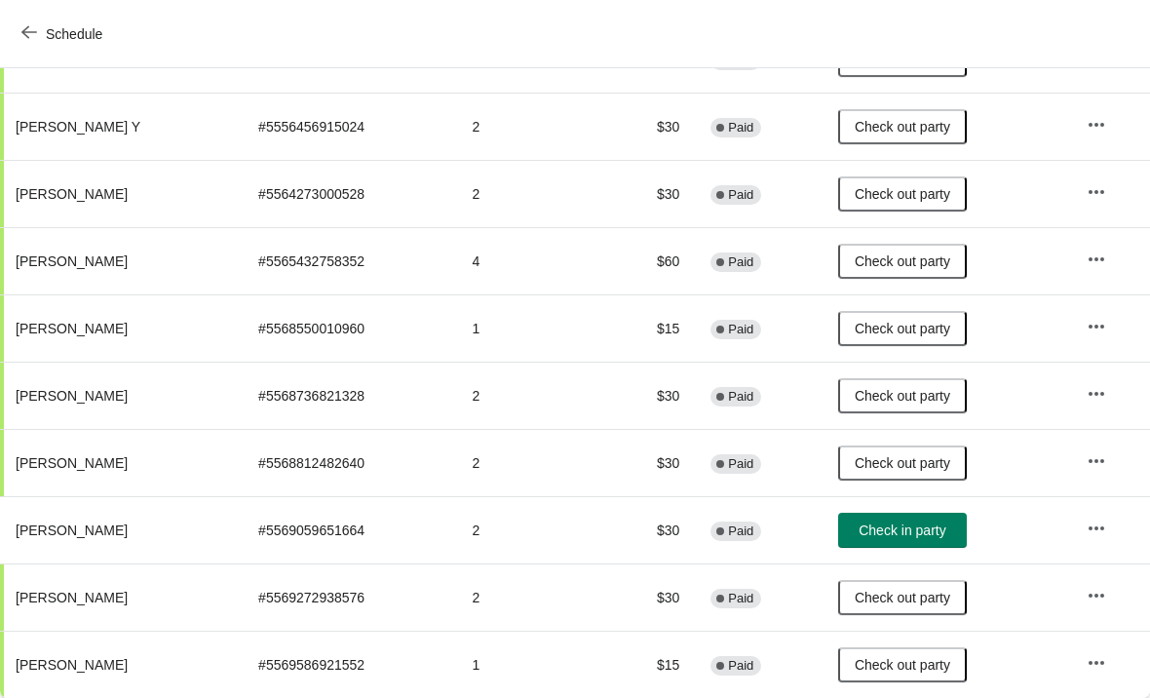
scroll to position [297, 0]
click at [47, 41] on span "Schedule" at bounding box center [74, 34] width 57 height 16
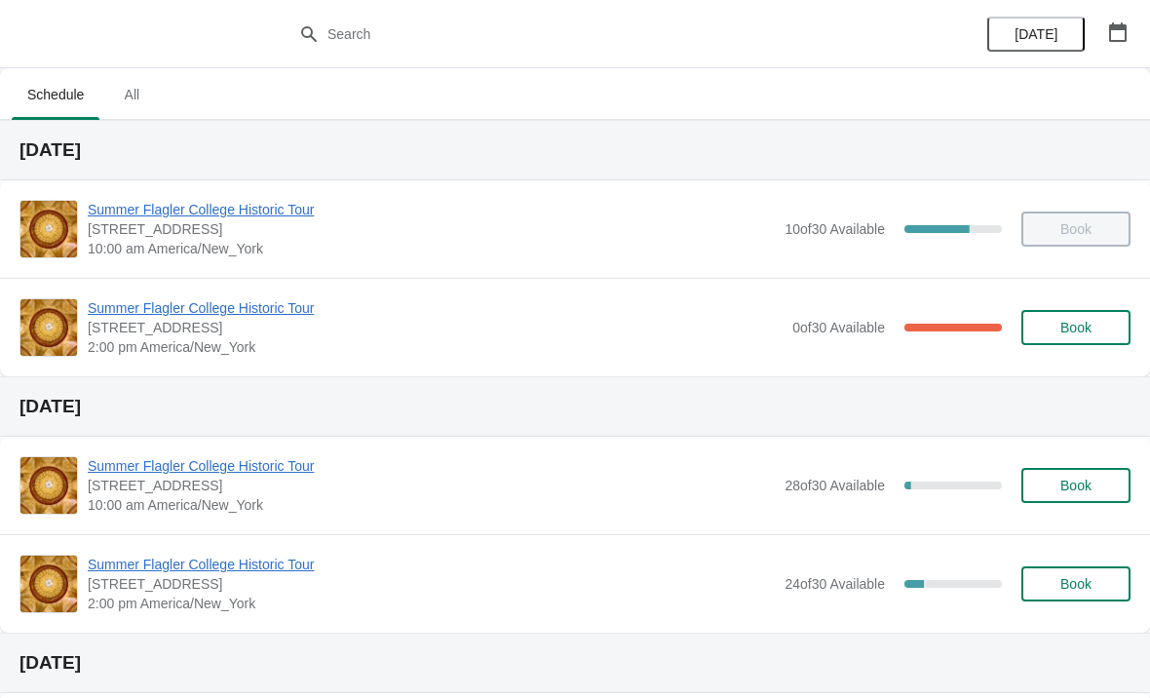
click at [200, 294] on div "Summer Flagler College Historic Tour 74 King Street, St. Augustine, FL, USA 2:0…" at bounding box center [575, 327] width 1150 height 98
click at [224, 307] on span "Summer Flagler College Historic Tour" at bounding box center [435, 307] width 695 height 19
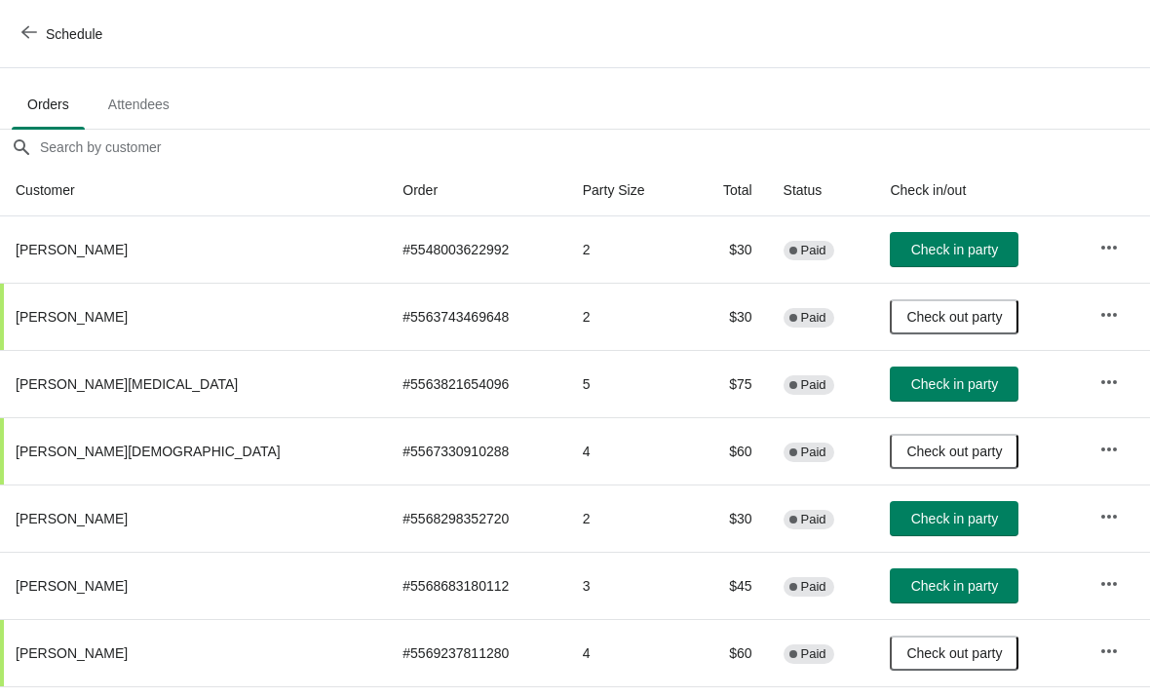
scroll to position [108, 0]
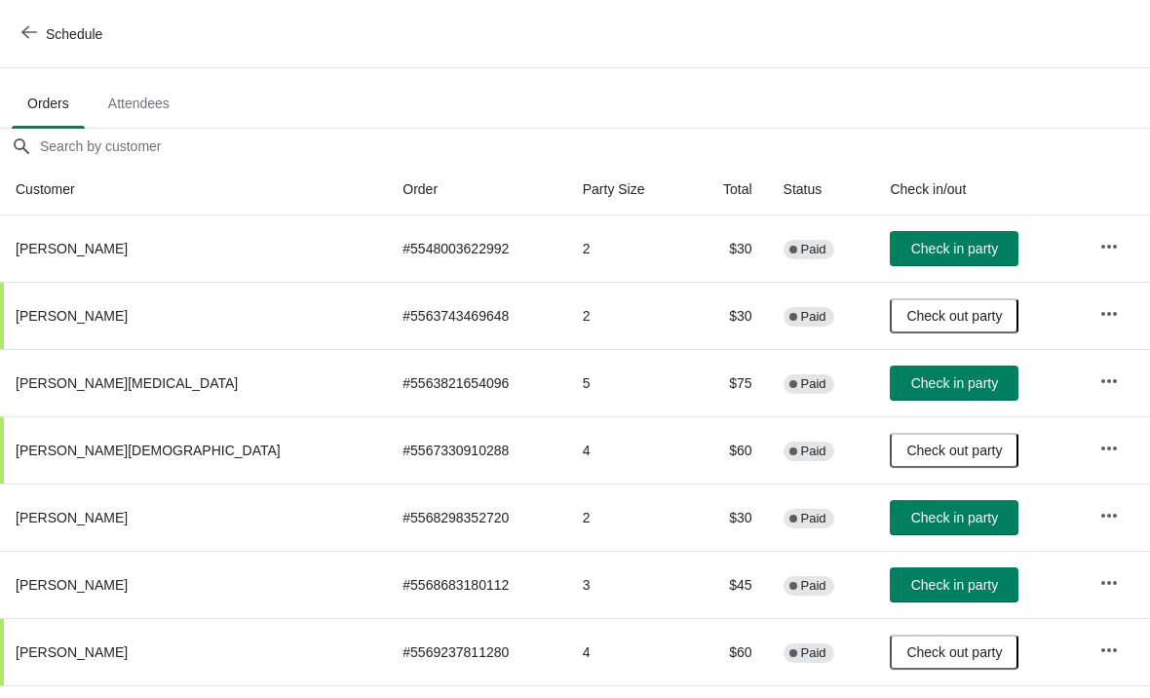
click at [911, 522] on span "Check in party" at bounding box center [954, 518] width 87 height 16
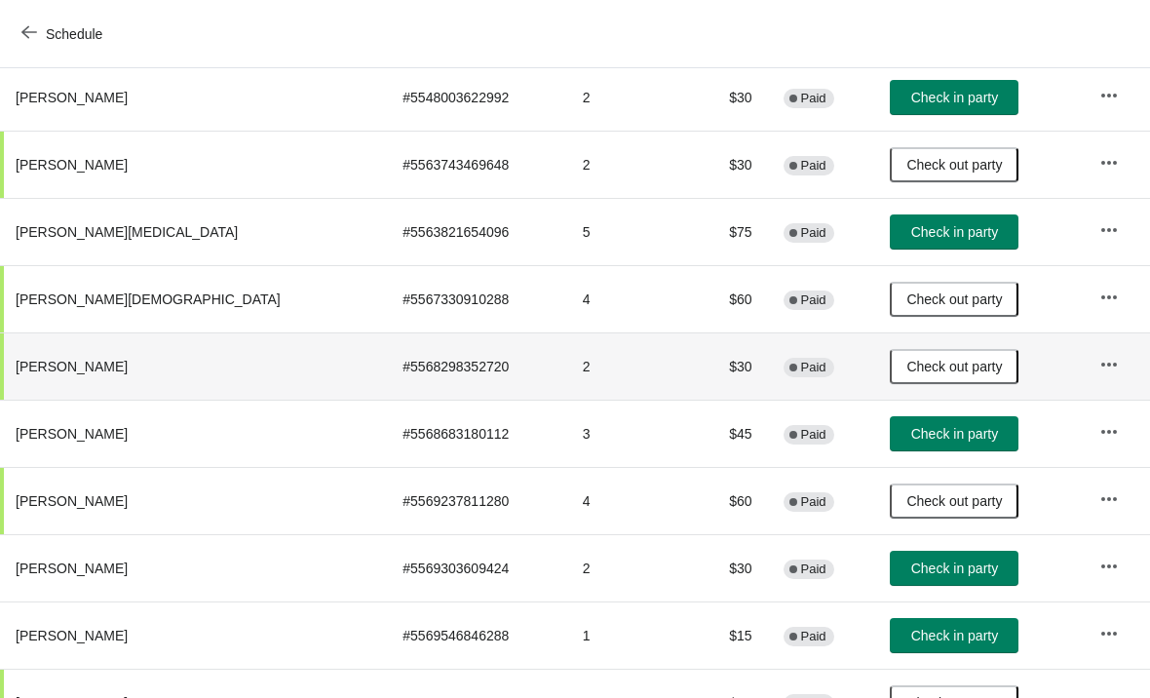
scroll to position [260, 0]
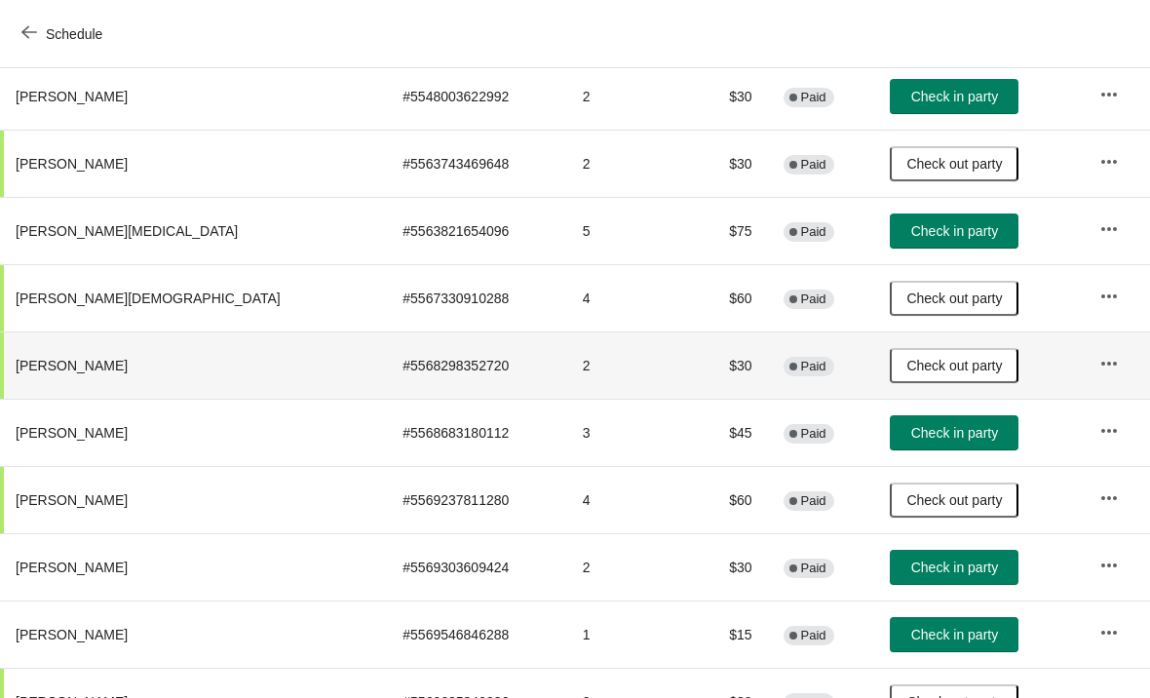
click at [914, 447] on button "Check in party" at bounding box center [954, 432] width 129 height 35
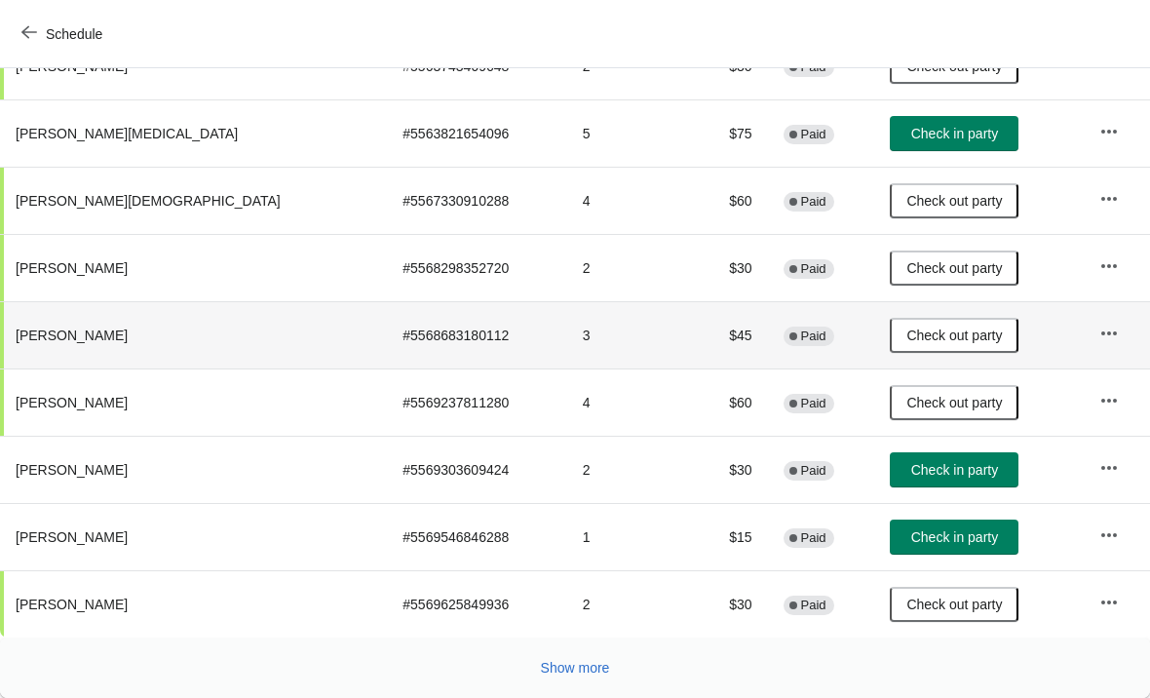
scroll to position [358, 0]
click at [571, 667] on span "Show more" at bounding box center [575, 668] width 69 height 16
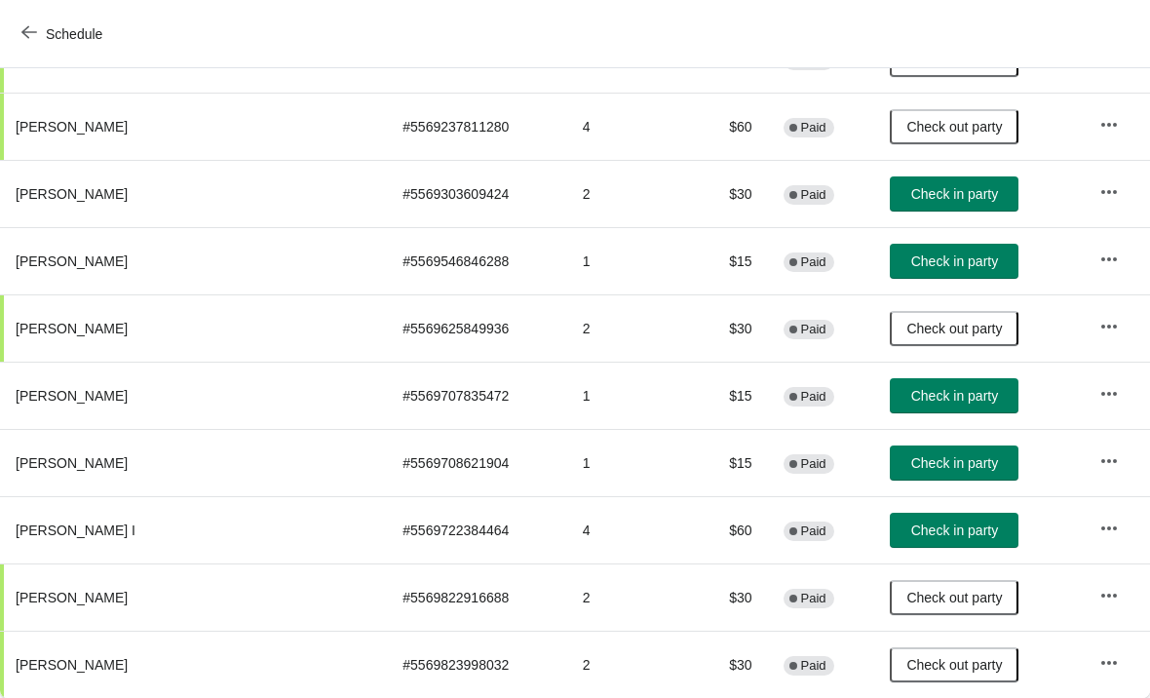
scroll to position [633, 0]
click at [911, 531] on span "Check in party" at bounding box center [954, 530] width 87 height 16
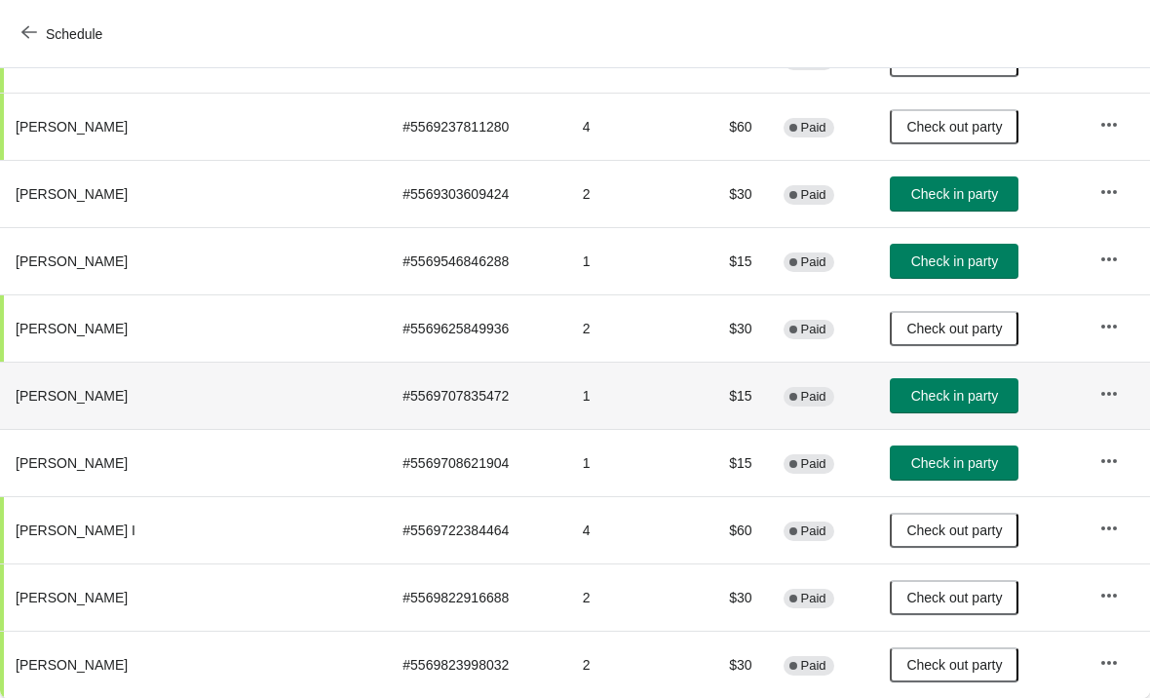
click at [901, 424] on td "Check in party" at bounding box center [978, 394] width 209 height 67
click at [924, 379] on button "Check in party" at bounding box center [954, 395] width 129 height 35
click at [911, 464] on span "Check in party" at bounding box center [954, 463] width 87 height 16
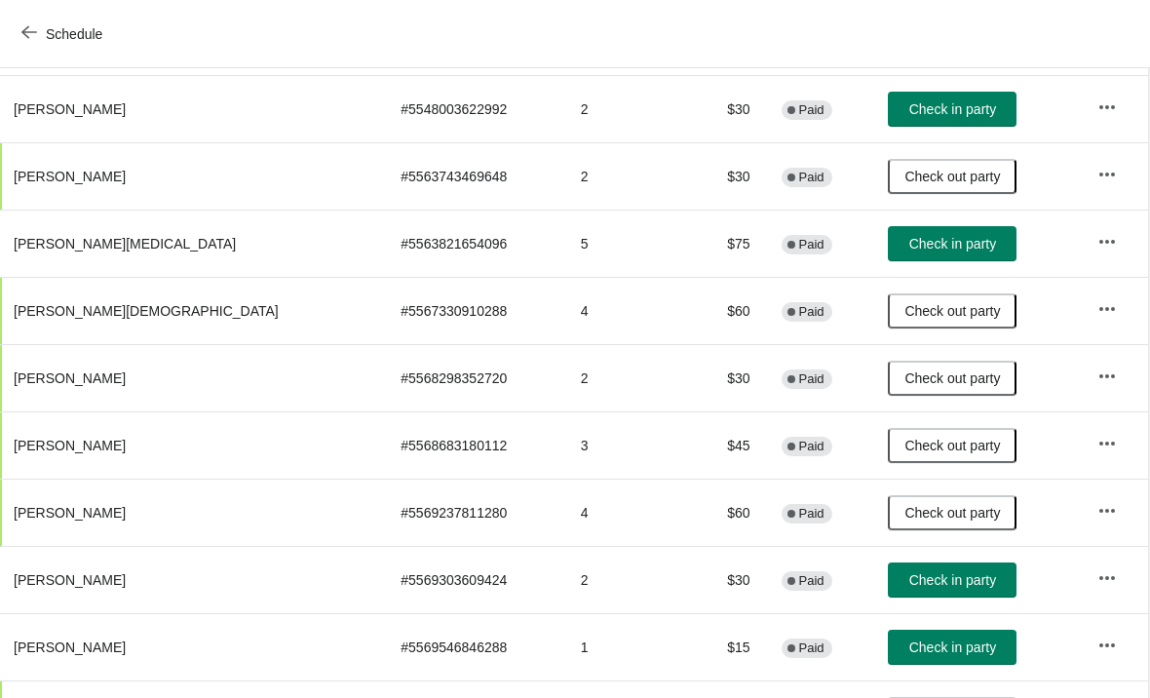
scroll to position [246, 1]
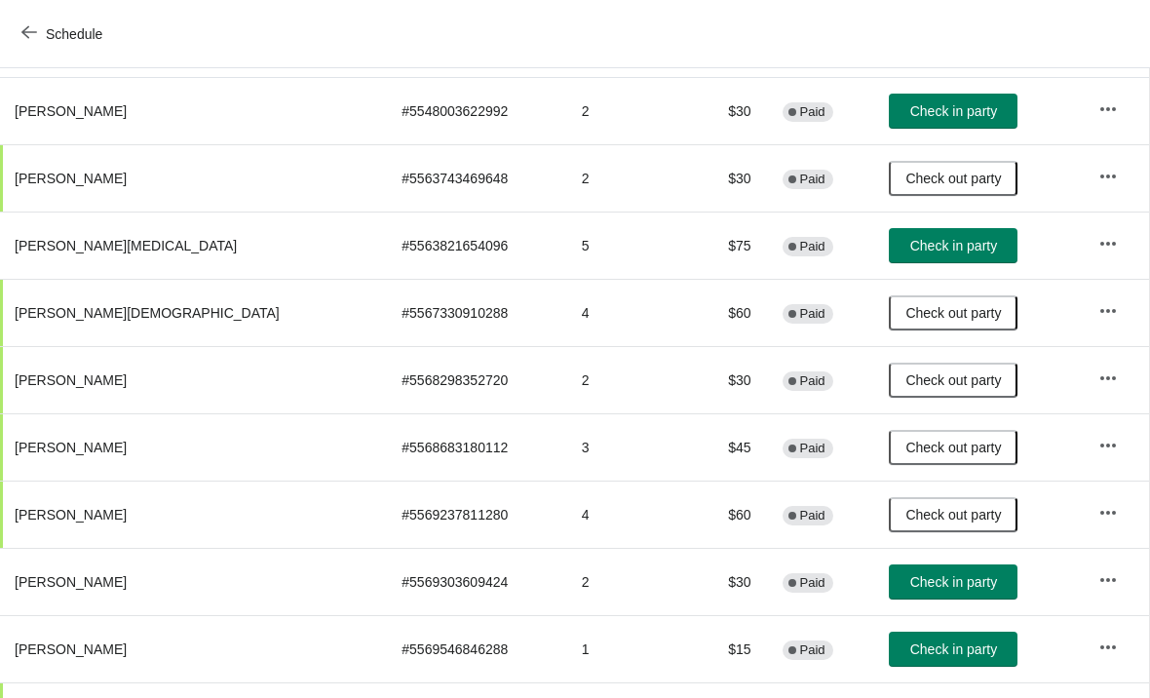
click at [910, 242] on span "Check in party" at bounding box center [953, 246] width 87 height 16
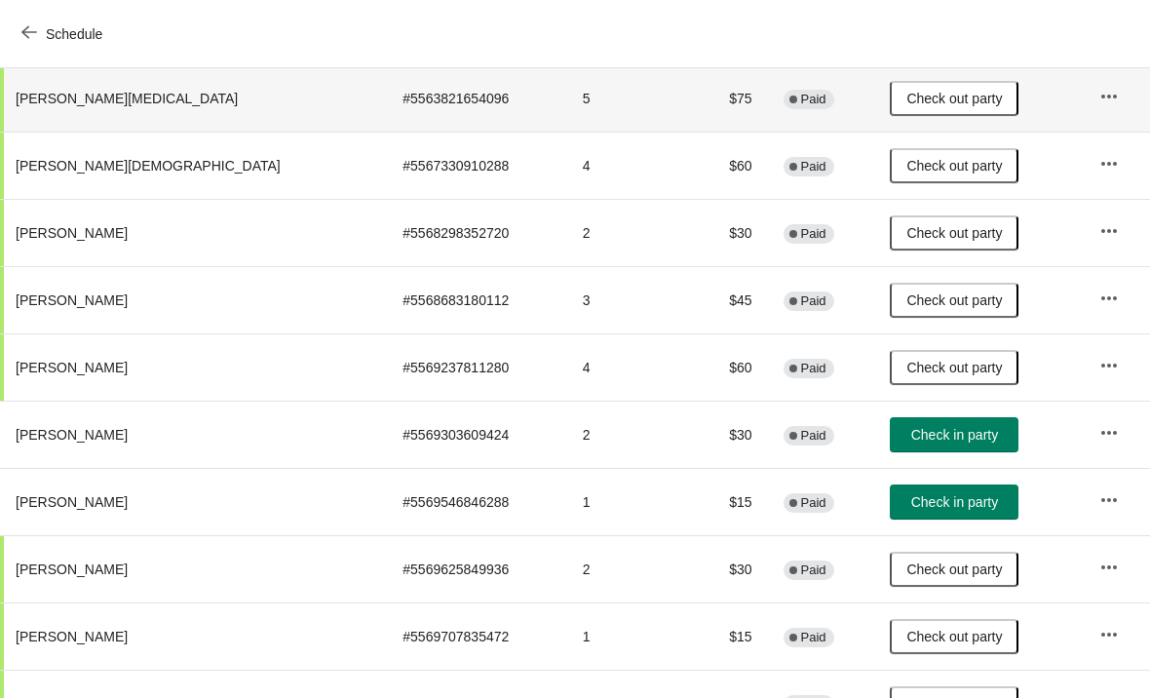
scroll to position [394, 0]
click at [922, 511] on button "Check in party" at bounding box center [954, 500] width 129 height 35
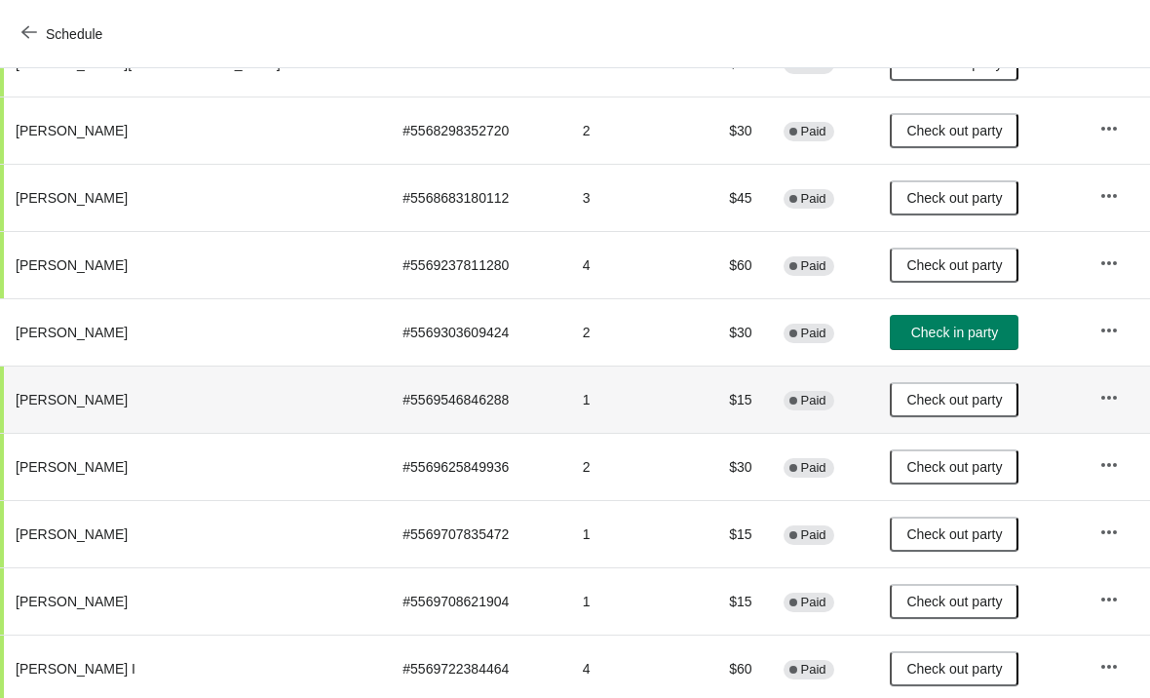
scroll to position [495, 0]
click at [911, 326] on span "Check in party" at bounding box center [954, 332] width 87 height 16
